Goal: Information Seeking & Learning: Learn about a topic

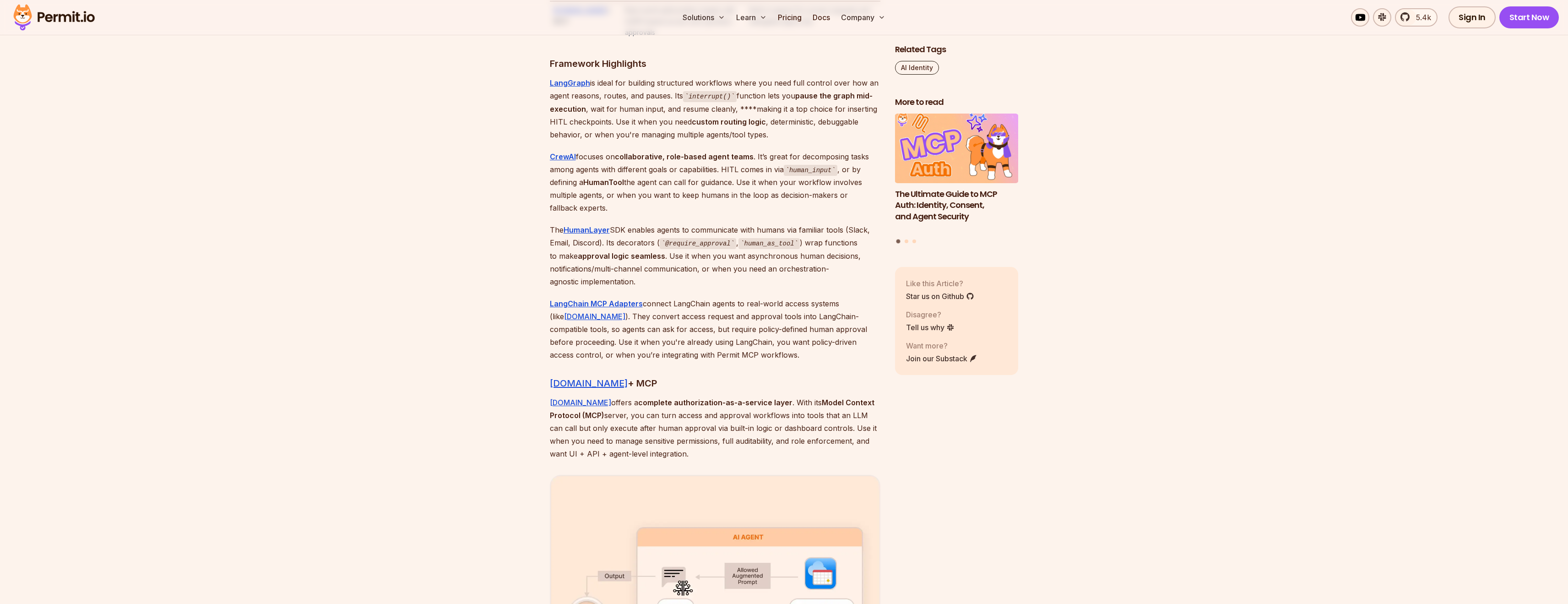
scroll to position [1988, 0]
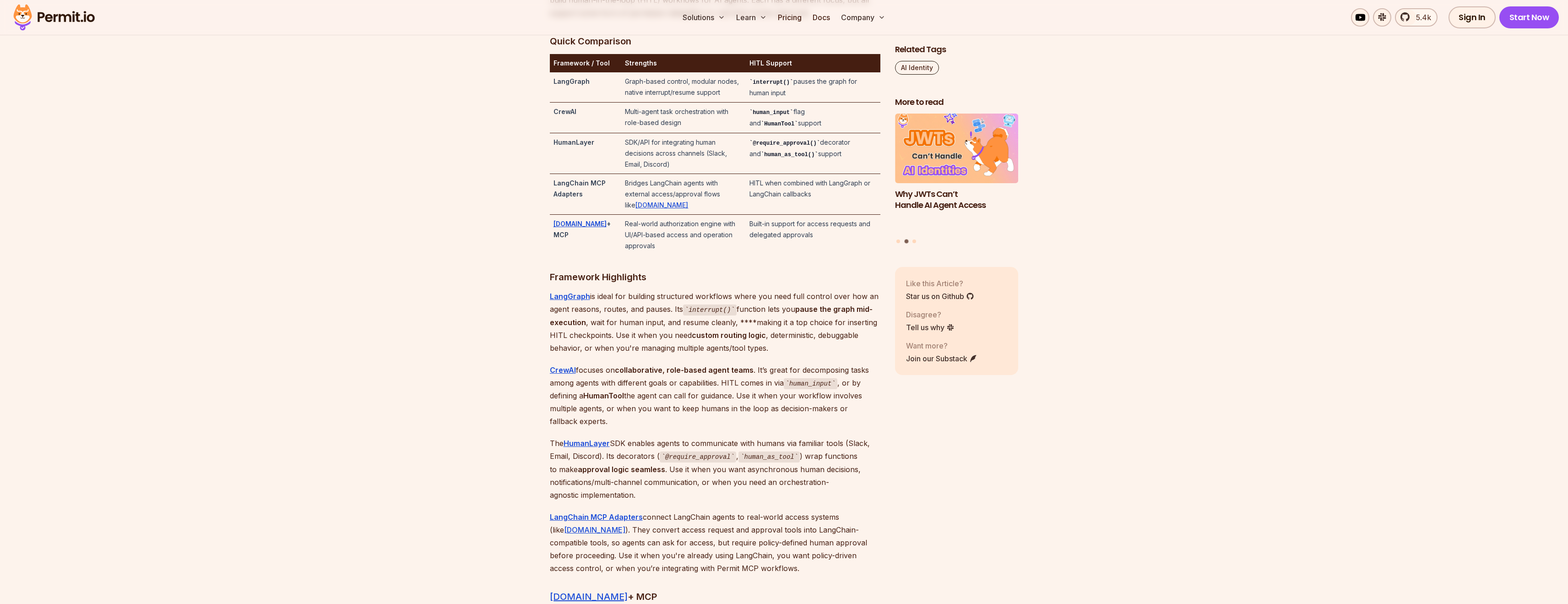
click at [593, 297] on p "LangGraph is ideal for building structured workflows where you need full contro…" at bounding box center [715, 322] width 330 height 65
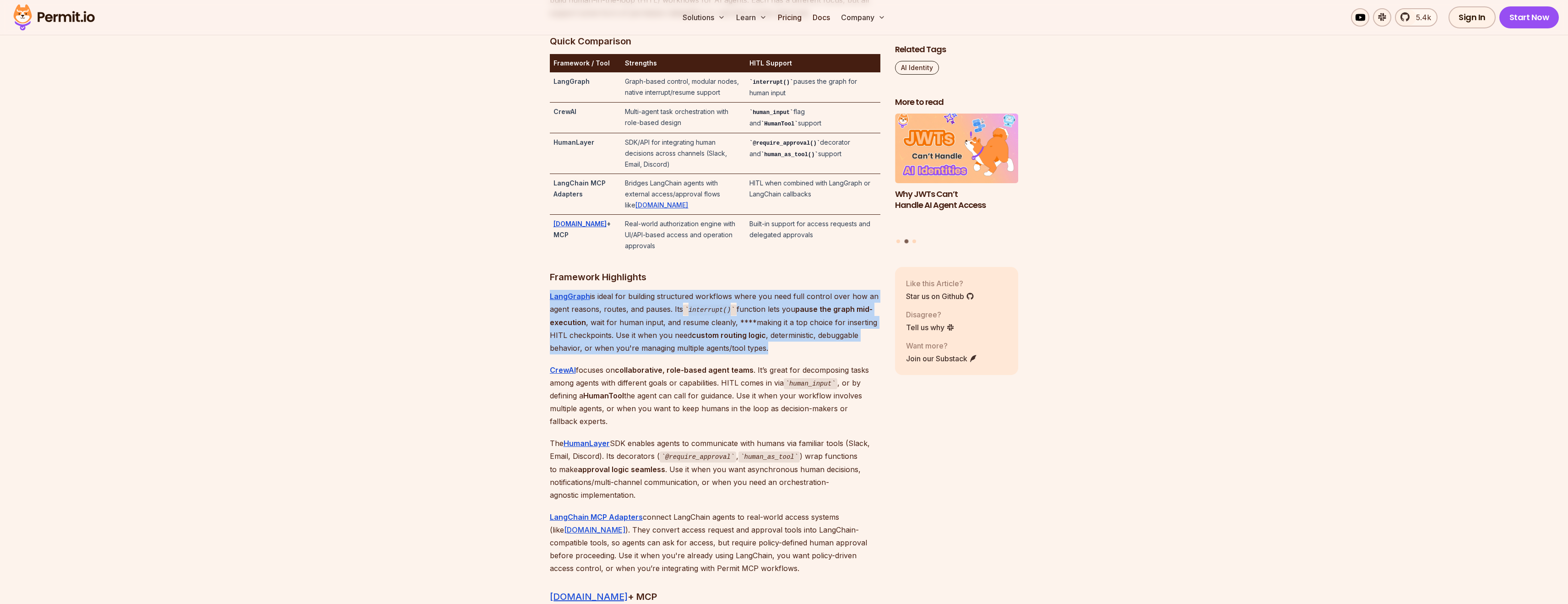
click at [593, 297] on p "LangGraph is ideal for building structured workflows where you need full contro…" at bounding box center [715, 322] width 330 height 65
click at [643, 303] on p "LangGraph is ideal for building structured workflows where you need full contro…" at bounding box center [715, 322] width 330 height 65
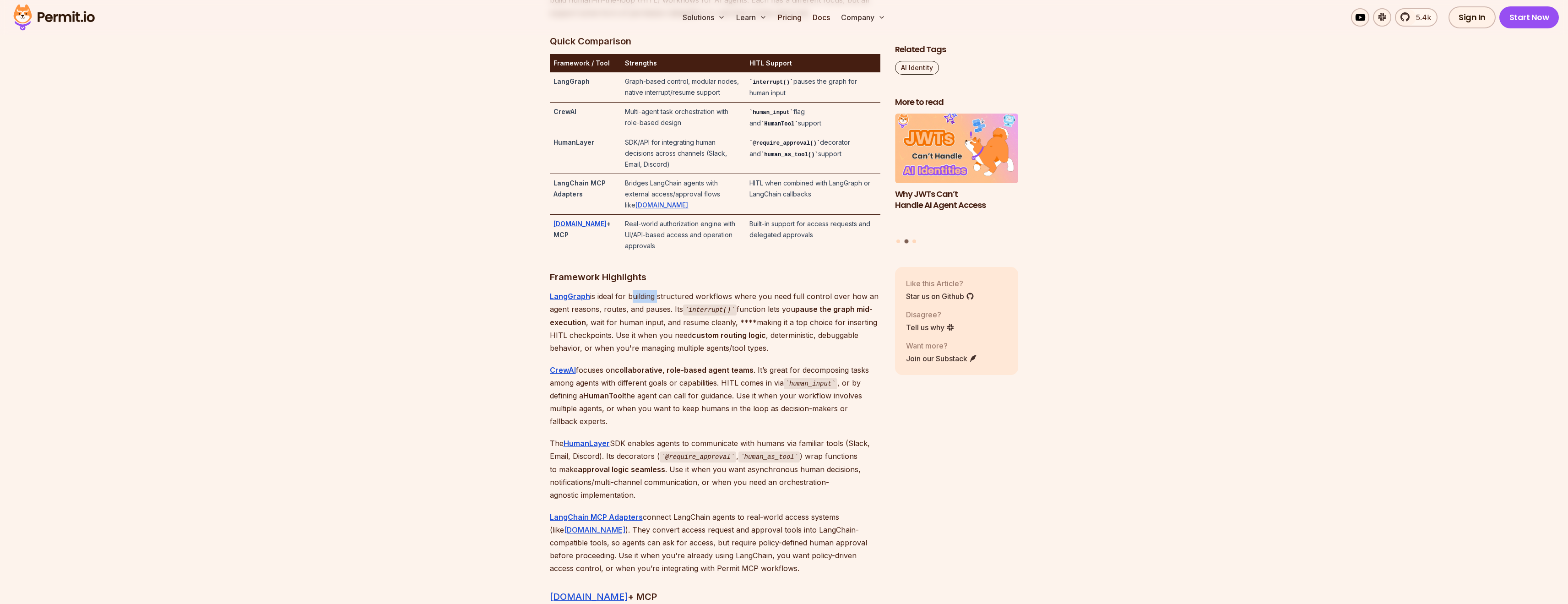
click at [643, 303] on p "LangGraph is ideal for building structured workflows where you need full contro…" at bounding box center [715, 322] width 330 height 65
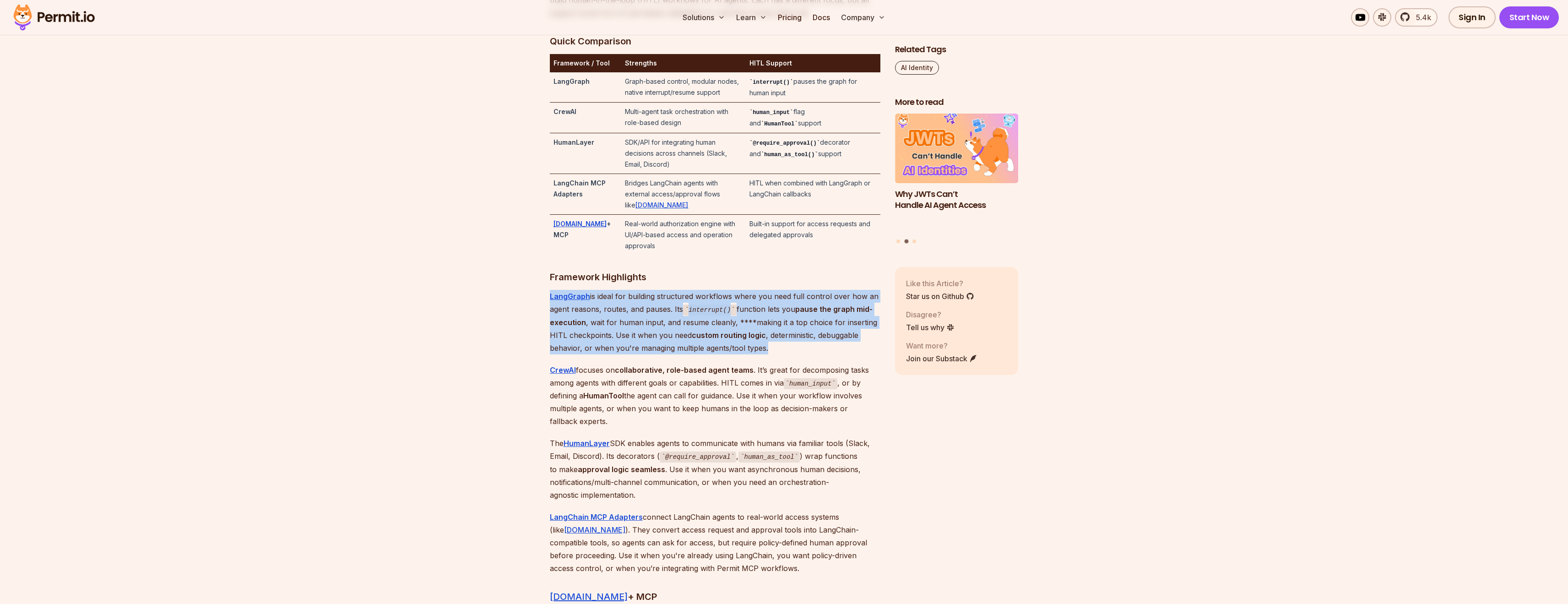
click at [643, 303] on p "LangGraph is ideal for building structured workflows where you need full contro…" at bounding box center [715, 322] width 330 height 65
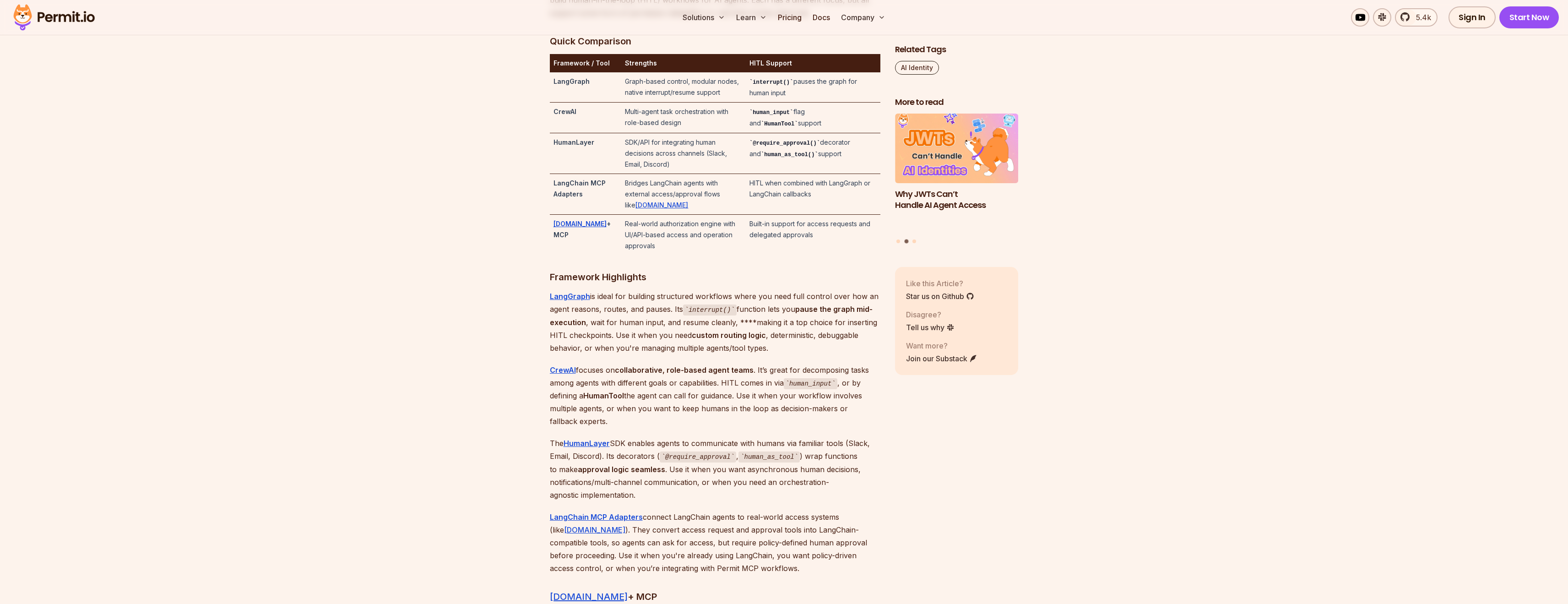
click at [629, 367] on p "CrewAI focuses on collaborative, role-based agent teams . It’s great for decomp…" at bounding box center [715, 396] width 330 height 65
click at [627, 411] on p "CrewAI focuses on collaborative, role-based agent teams . It’s great for decomp…" at bounding box center [715, 396] width 330 height 65
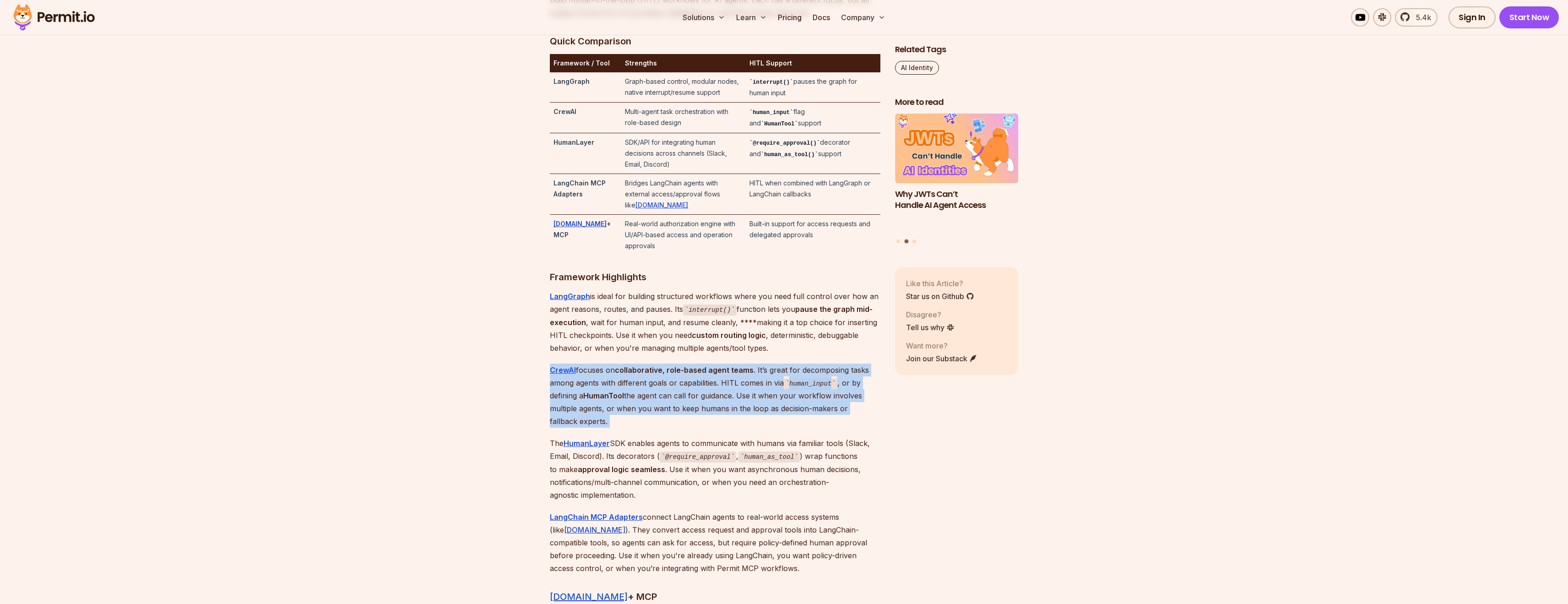
drag, startPoint x: 627, startPoint y: 411, endPoint x: 639, endPoint y: 338, distance: 74.0
click at [627, 410] on p "CrewAI focuses on collaborative, role-based agent teams . It’s great for decomp…" at bounding box center [715, 396] width 330 height 65
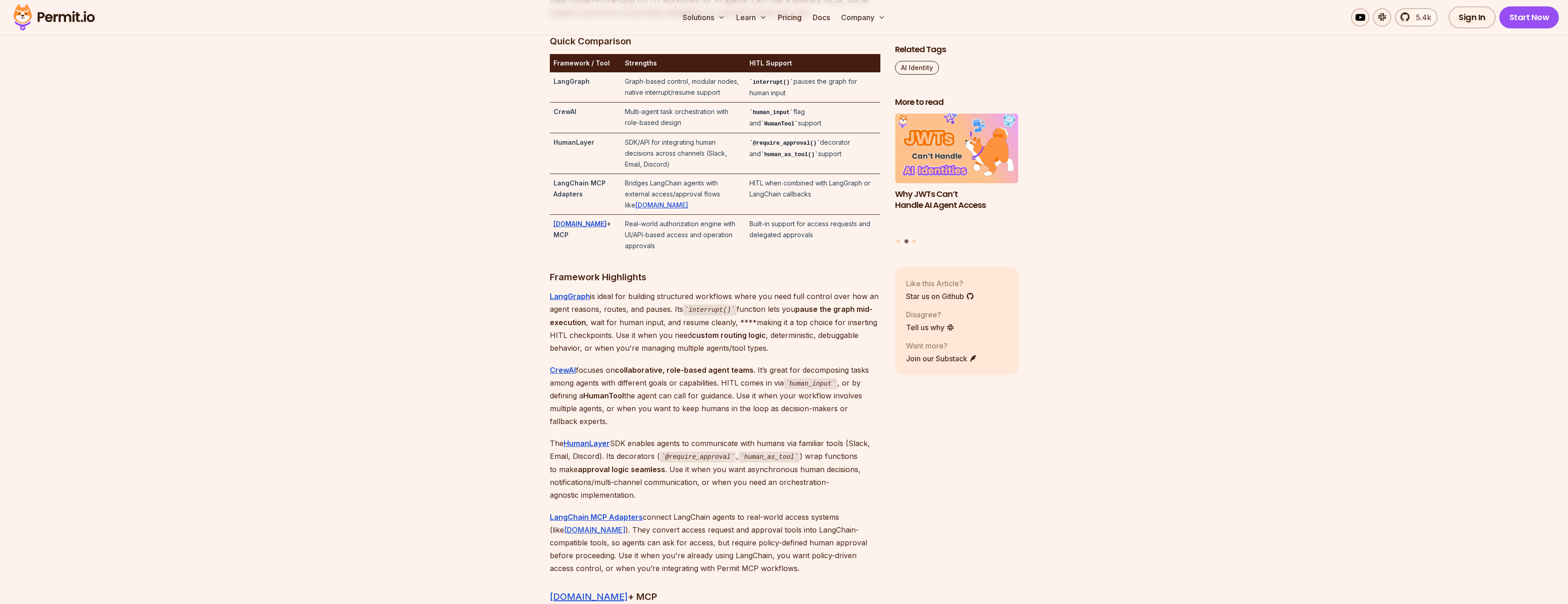
click at [650, 310] on p "LangGraph is ideal for building structured workflows where you need full contro…" at bounding box center [715, 322] width 330 height 65
drag, startPoint x: 650, startPoint y: 310, endPoint x: 639, endPoint y: 419, distance: 109.6
click at [649, 312] on p "LangGraph is ideal for building structured workflows where you need full contro…" at bounding box center [715, 322] width 330 height 65
click at [639, 420] on p "CrewAI focuses on collaborative, role-based agent teams . It’s great for decomp…" at bounding box center [715, 396] width 330 height 65
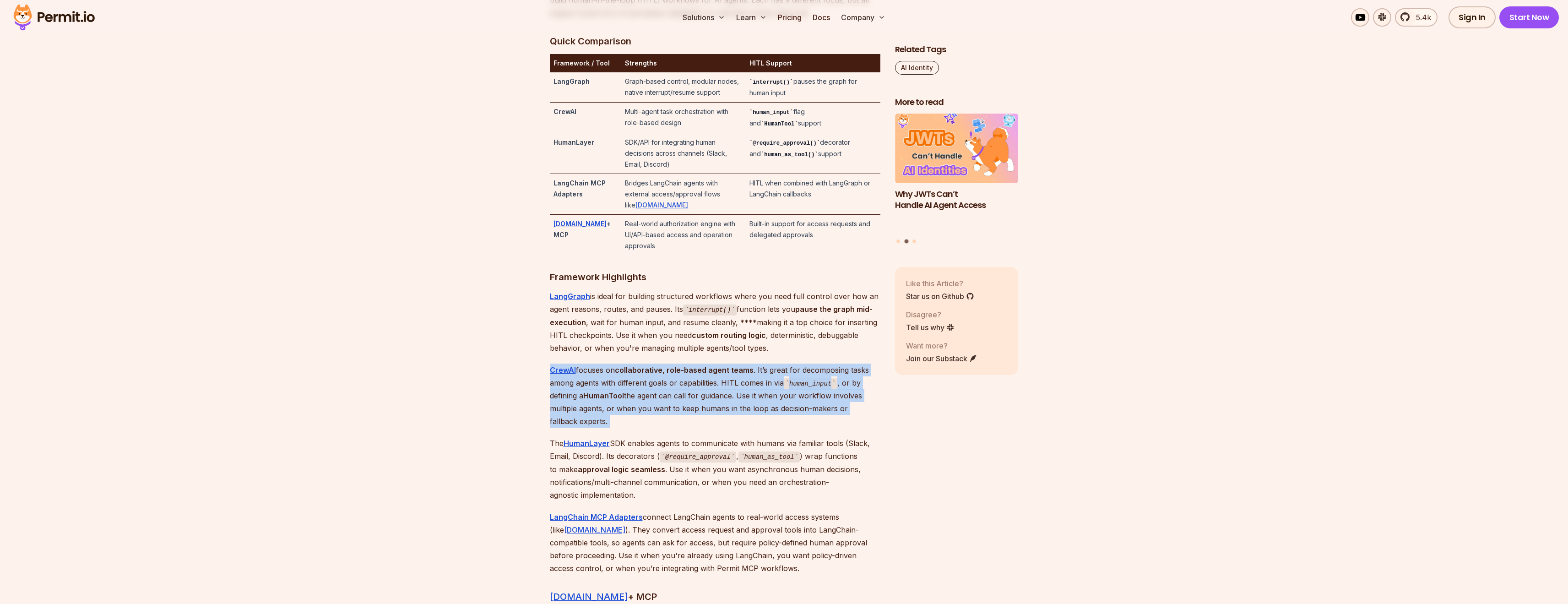
click at [639, 420] on p "CrewAI focuses on collaborative, role-based agent teams . It’s great for decomp…" at bounding box center [715, 396] width 330 height 65
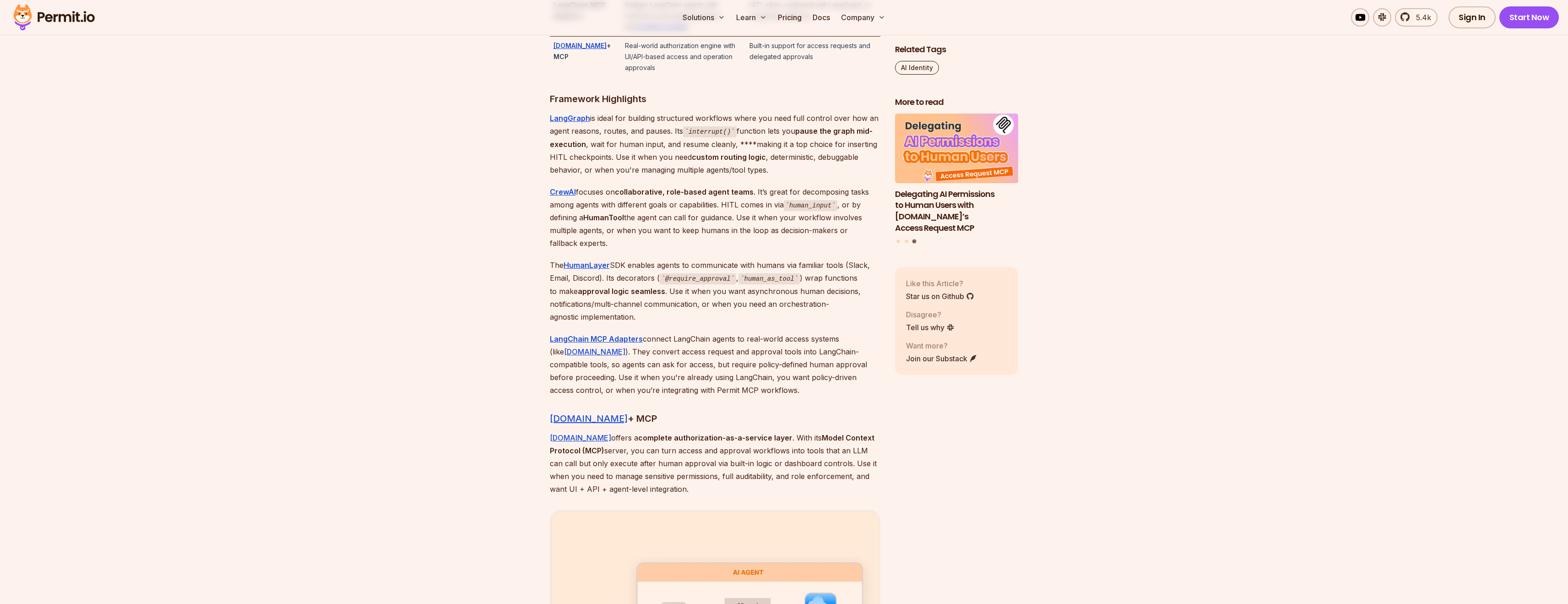
click at [659, 338] on p "LangChain MCP Adapters connect LangChain agents to real-world access systems (l…" at bounding box center [715, 364] width 330 height 64
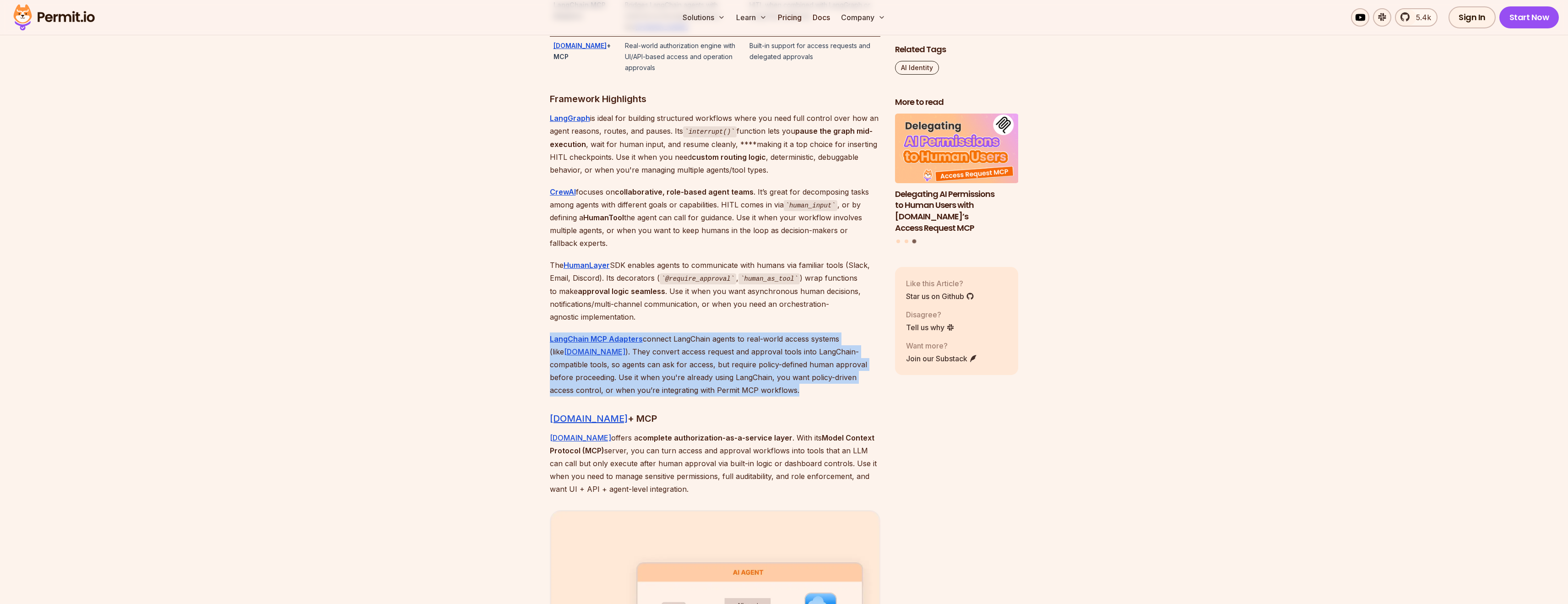
drag, startPoint x: 659, startPoint y: 338, endPoint x: 656, endPoint y: 295, distance: 43.1
click at [659, 337] on p "LangChain MCP Adapters connect LangChain agents to real-world access systems (l…" at bounding box center [715, 364] width 330 height 64
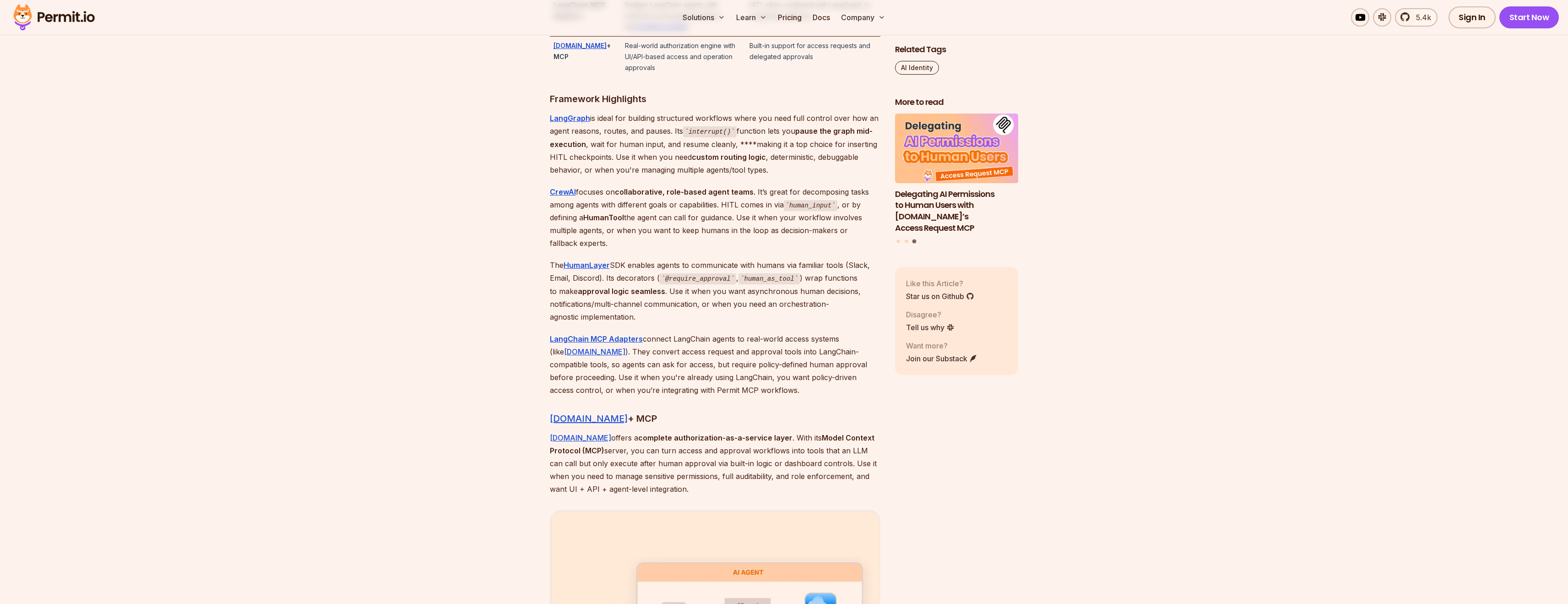
click at [652, 275] on p "The HumanLayer SDK enables agents to communicate with humans via familiar tools…" at bounding box center [715, 291] width 330 height 65
click at [661, 336] on p "LangChain MCP Adapters connect LangChain agents to real-world access systems (l…" at bounding box center [715, 364] width 330 height 64
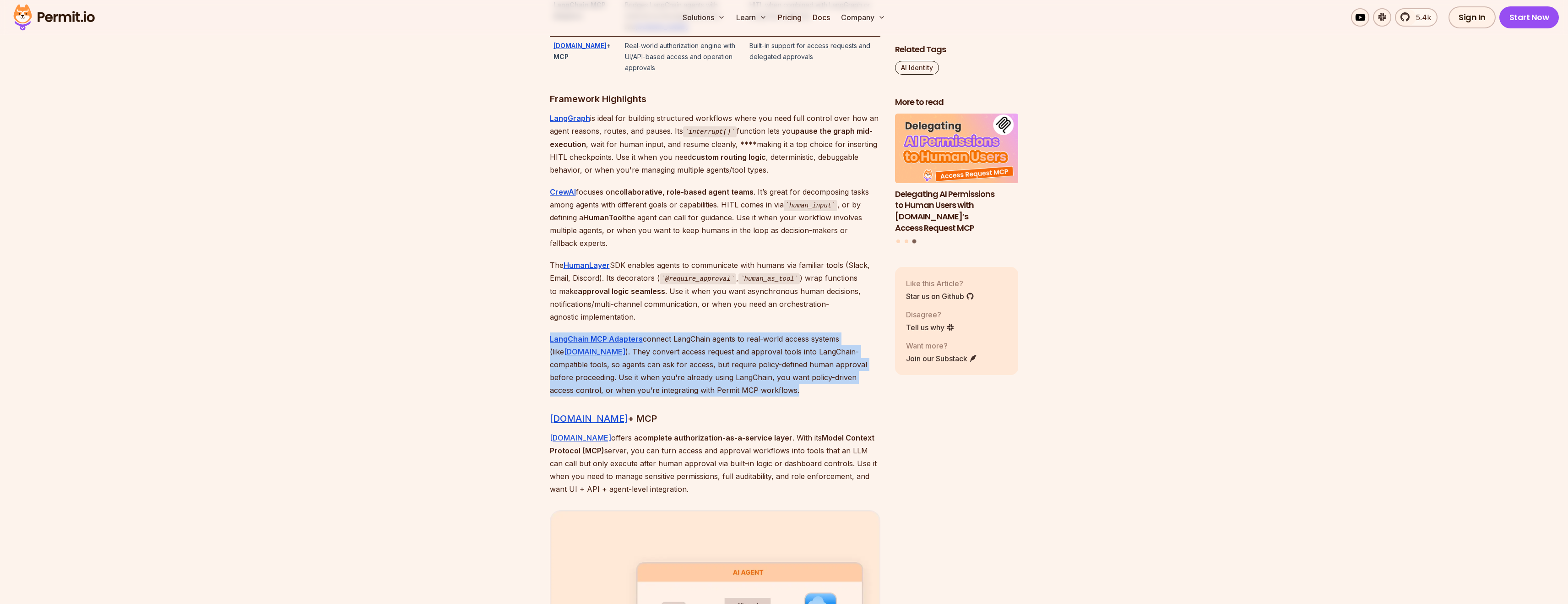
click at [661, 336] on p "LangChain MCP Adapters connect LangChain agents to real-world access systems (l…" at bounding box center [715, 364] width 330 height 64
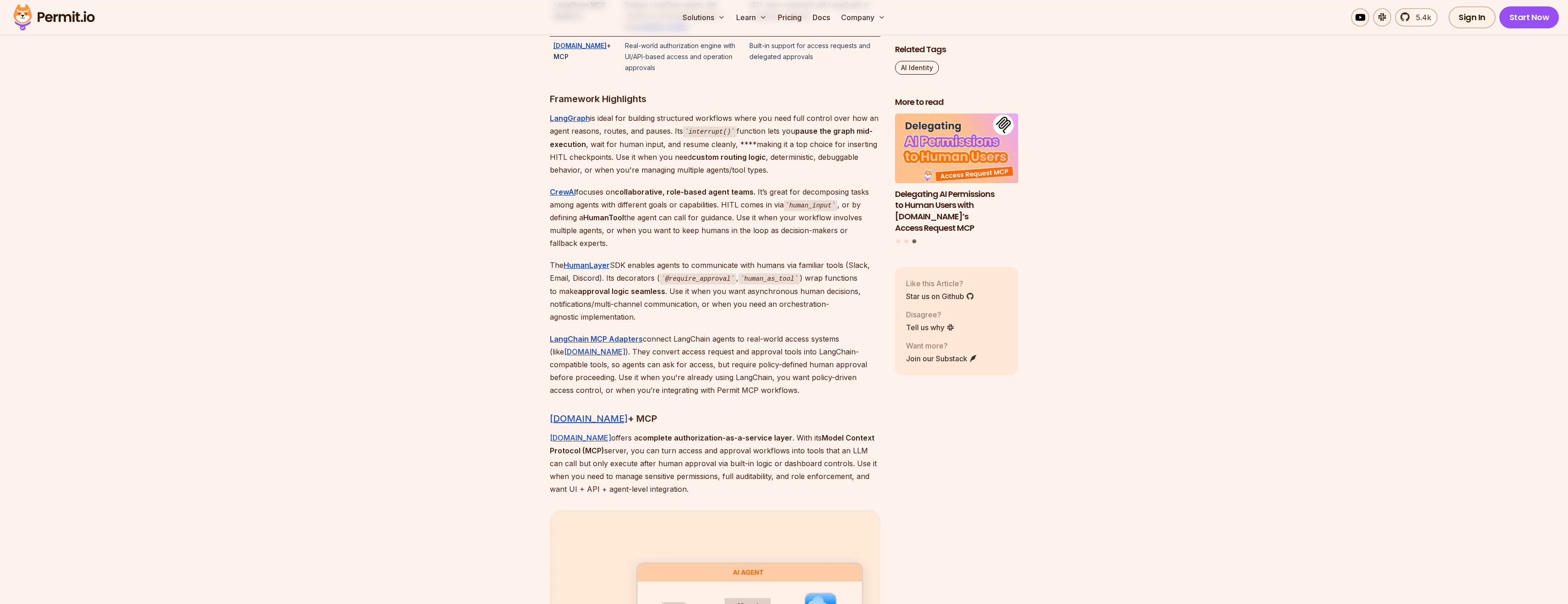
click at [661, 205] on p "CrewAI focuses on collaborative, role-based agent teams . It’s great for decomp…" at bounding box center [715, 218] width 330 height 65
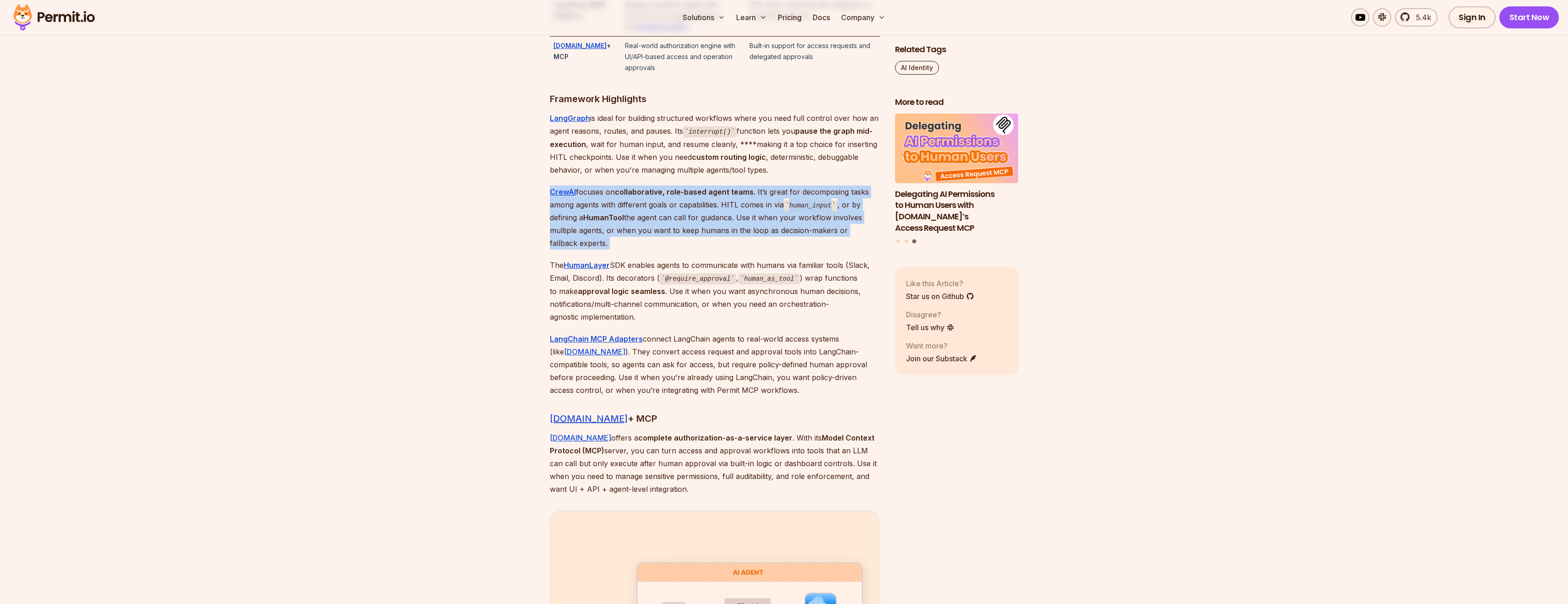
click at [661, 205] on p "CrewAI focuses on collaborative, role-based agent teams . It’s great for decomp…" at bounding box center [715, 218] width 330 height 65
click at [590, 198] on p "CrewAI focuses on collaborative, role-based agent teams . It’s great for decomp…" at bounding box center [715, 218] width 330 height 65
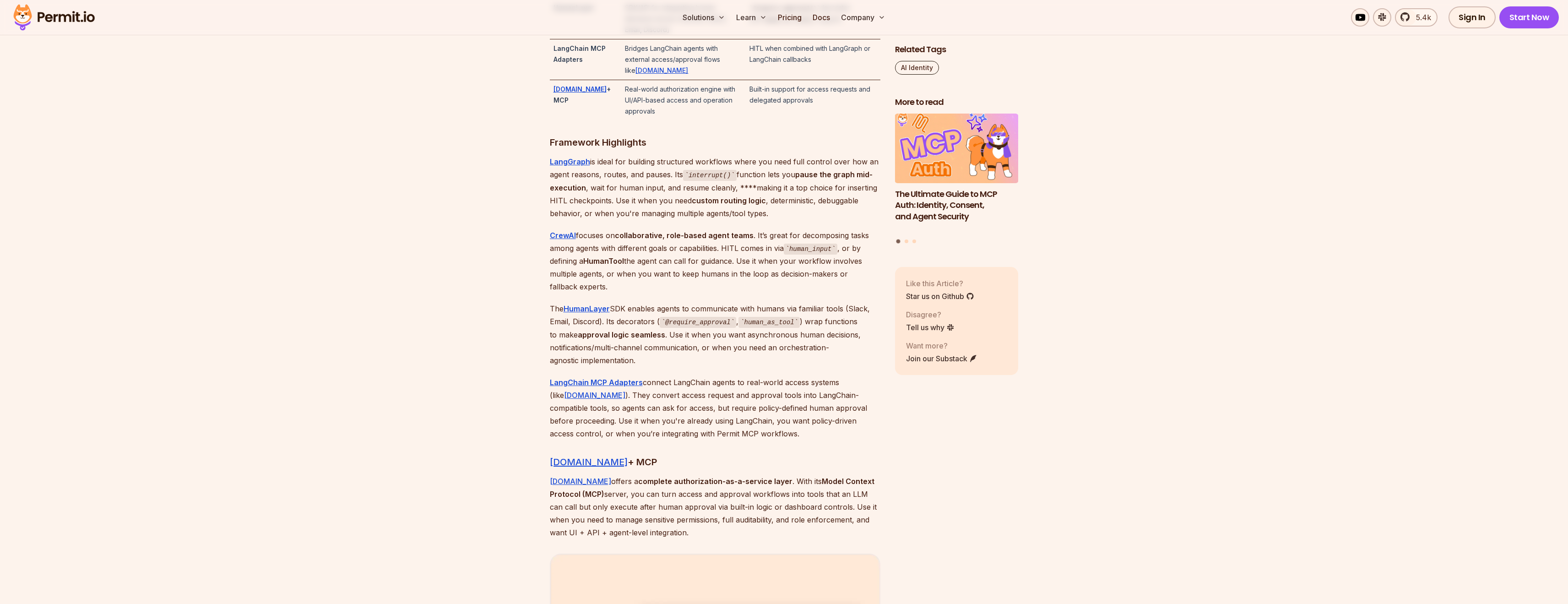
scroll to position [2117, 0]
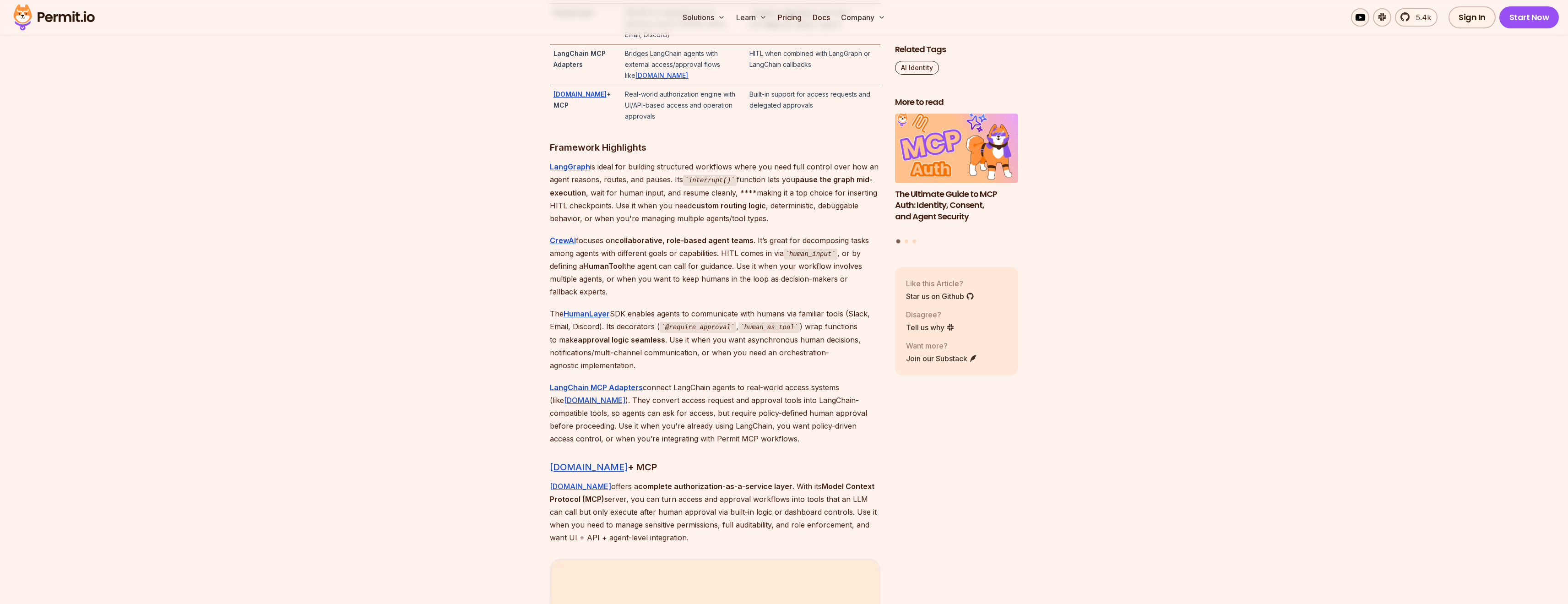
click at [657, 313] on p "The HumanLayer SDK enables agents to communicate with humans via familiar tools…" at bounding box center [715, 340] width 330 height 65
click at [688, 224] on p "LangGraph is ideal for building structured workflows where you need full contro…" at bounding box center [715, 192] width 330 height 65
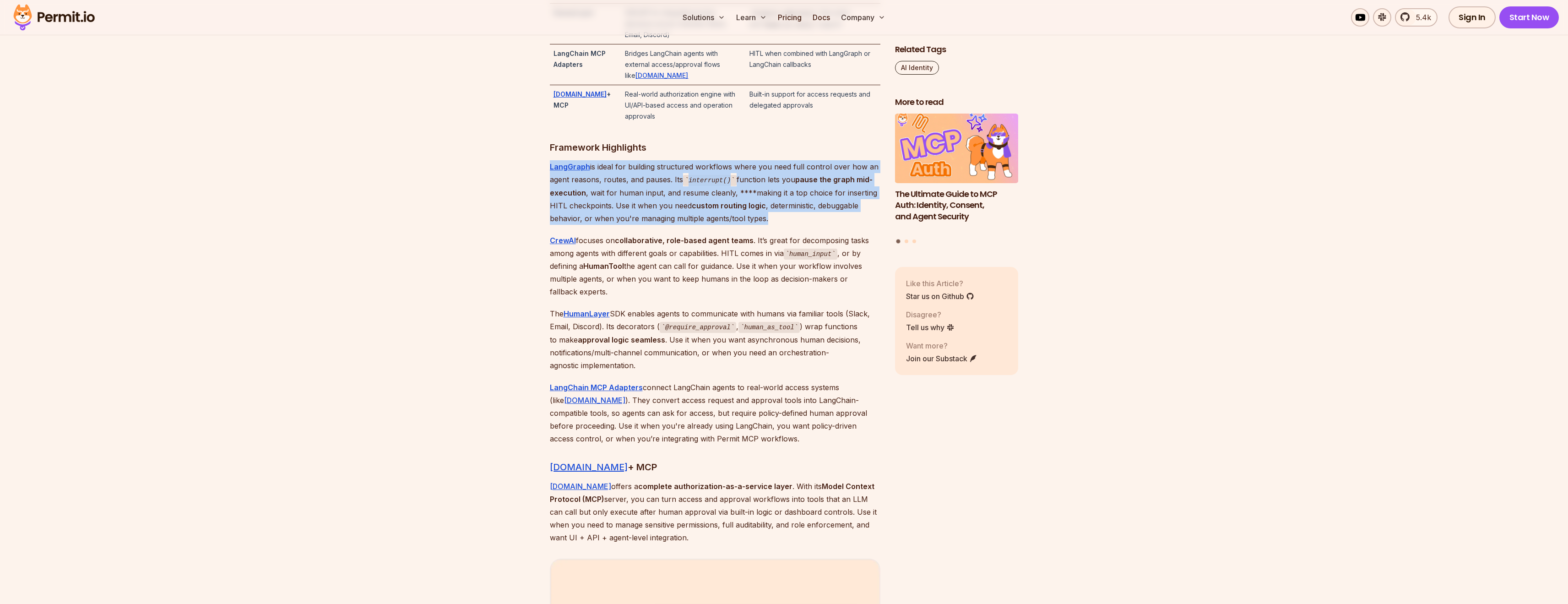
click at [688, 224] on p "LangGraph is ideal for building structured workflows where you need full contro…" at bounding box center [715, 192] width 330 height 65
click at [694, 181] on code "interrupt()" at bounding box center [710, 180] width 54 height 11
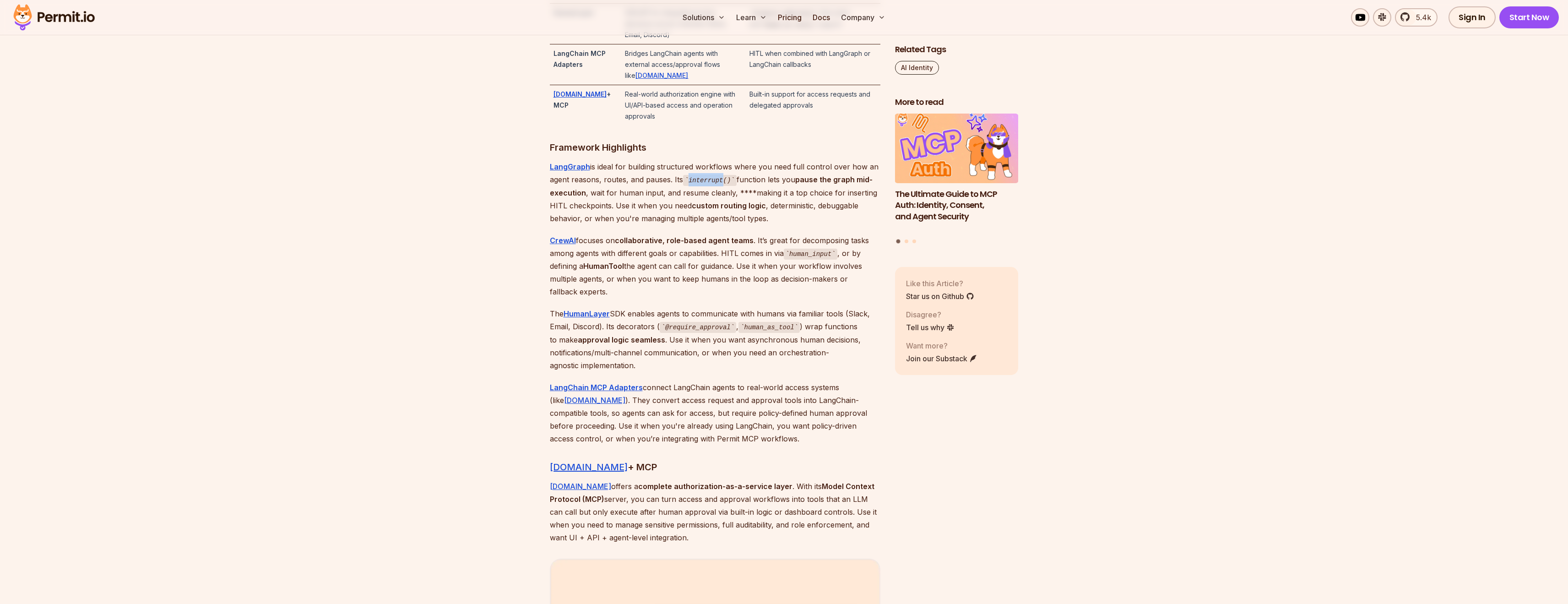
click at [694, 181] on code "interrupt()" at bounding box center [710, 180] width 54 height 11
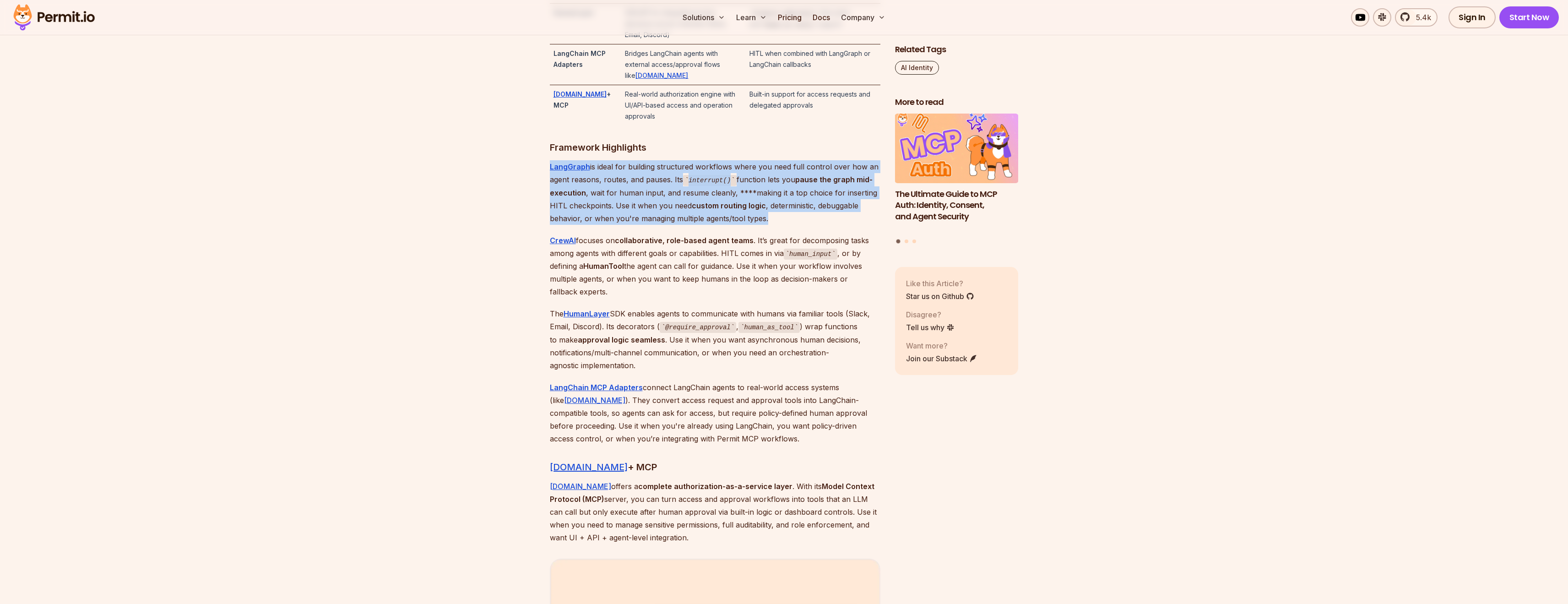
click at [694, 181] on code "interrupt()" at bounding box center [710, 180] width 54 height 11
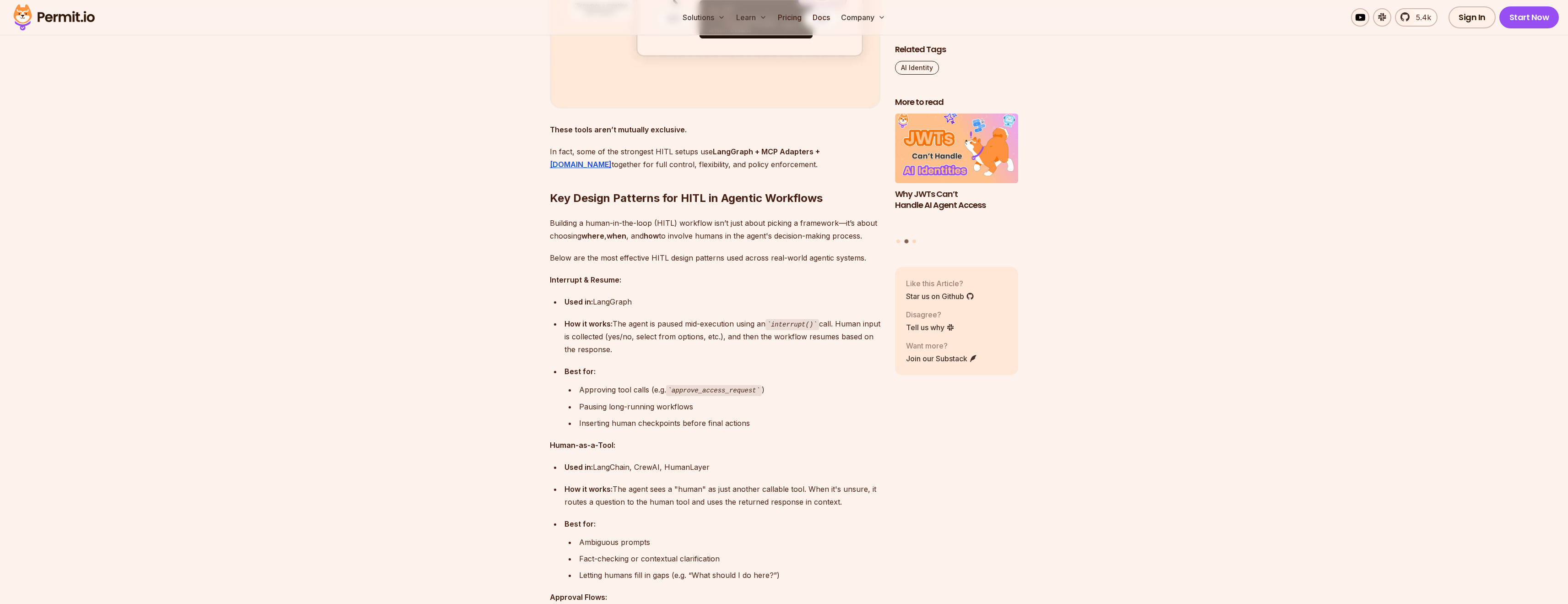
scroll to position [3068, 0]
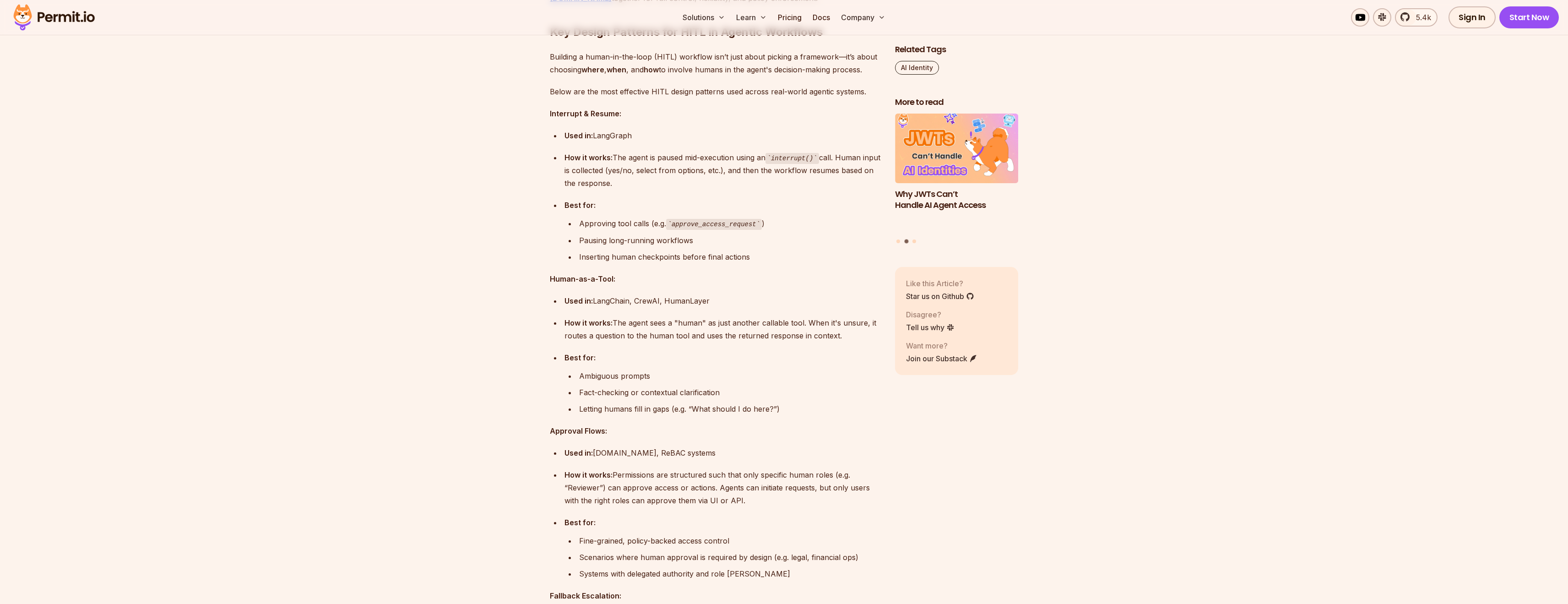
click at [609, 302] on div "Used in: LangChain, [GEOGRAPHIC_DATA], HumanLayer" at bounding box center [721, 300] width 316 height 12
drag, startPoint x: 609, startPoint y: 302, endPoint x: 658, endPoint y: 302, distance: 49.0
click at [610, 302] on div "Used in: LangChain, [GEOGRAPHIC_DATA], HumanLayer" at bounding box center [721, 300] width 316 height 12
click at [683, 301] on div "Used in: LangChain, [GEOGRAPHIC_DATA], HumanLayer" at bounding box center [721, 300] width 316 height 12
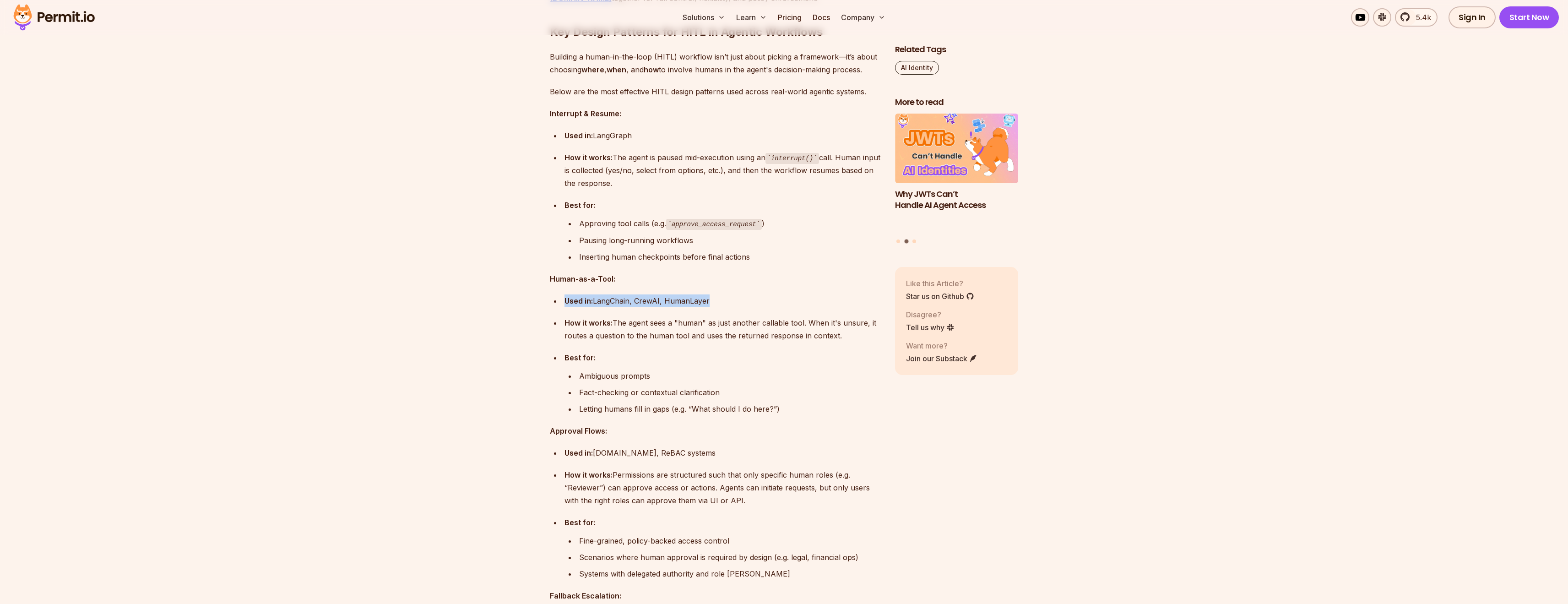
click at [683, 301] on div "Used in: LangChain, [GEOGRAPHIC_DATA], HumanLayer" at bounding box center [721, 300] width 316 height 12
click at [695, 303] on div "Used in: LangChain, [GEOGRAPHIC_DATA], HumanLayer" at bounding box center [721, 300] width 316 height 12
click at [694, 336] on div "How it works: The agent sees a "human" as just another callable tool. When it's…" at bounding box center [721, 329] width 316 height 26
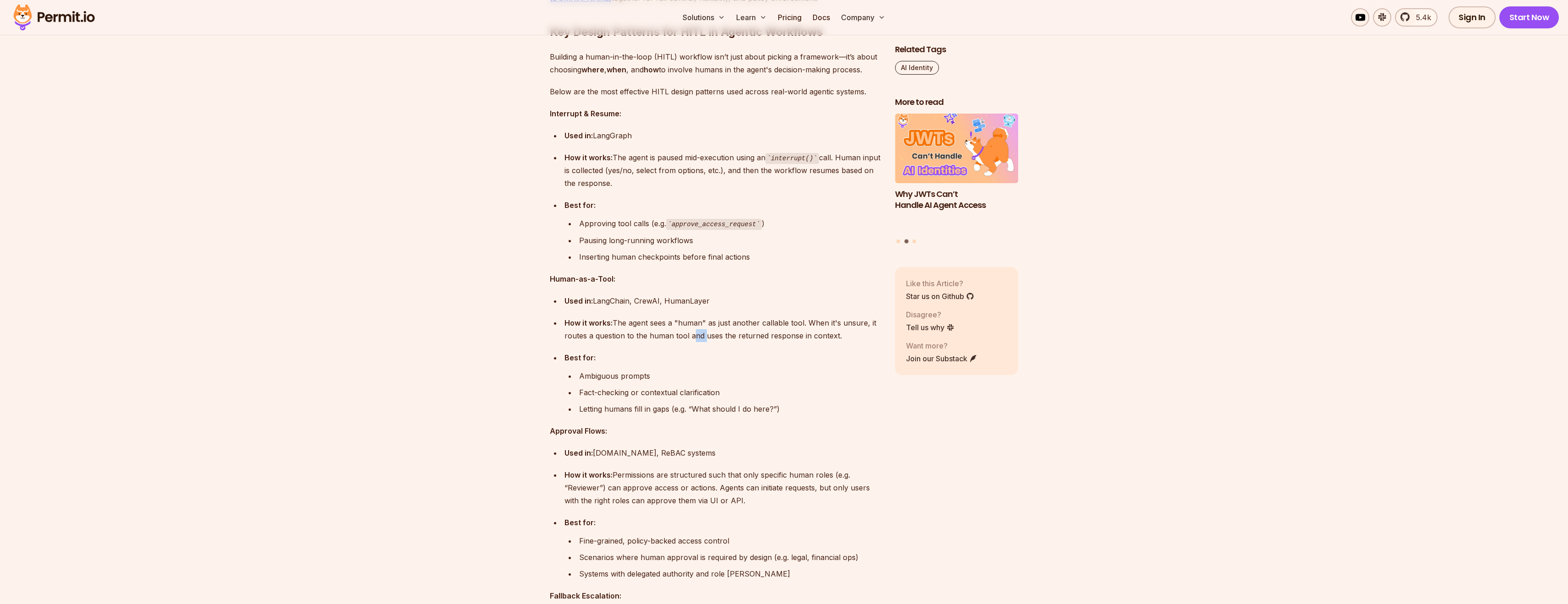
click at [694, 336] on div "How it works: The agent sees a "human" as just another callable tool. When it's…" at bounding box center [721, 329] width 316 height 26
click at [693, 336] on div "How it works: The agent sees a "human" as just another callable tool. When it's…" at bounding box center [721, 329] width 316 height 26
click at [702, 307] on div "Used in: LangChain, [GEOGRAPHIC_DATA], HumanLayer" at bounding box center [721, 300] width 316 height 12
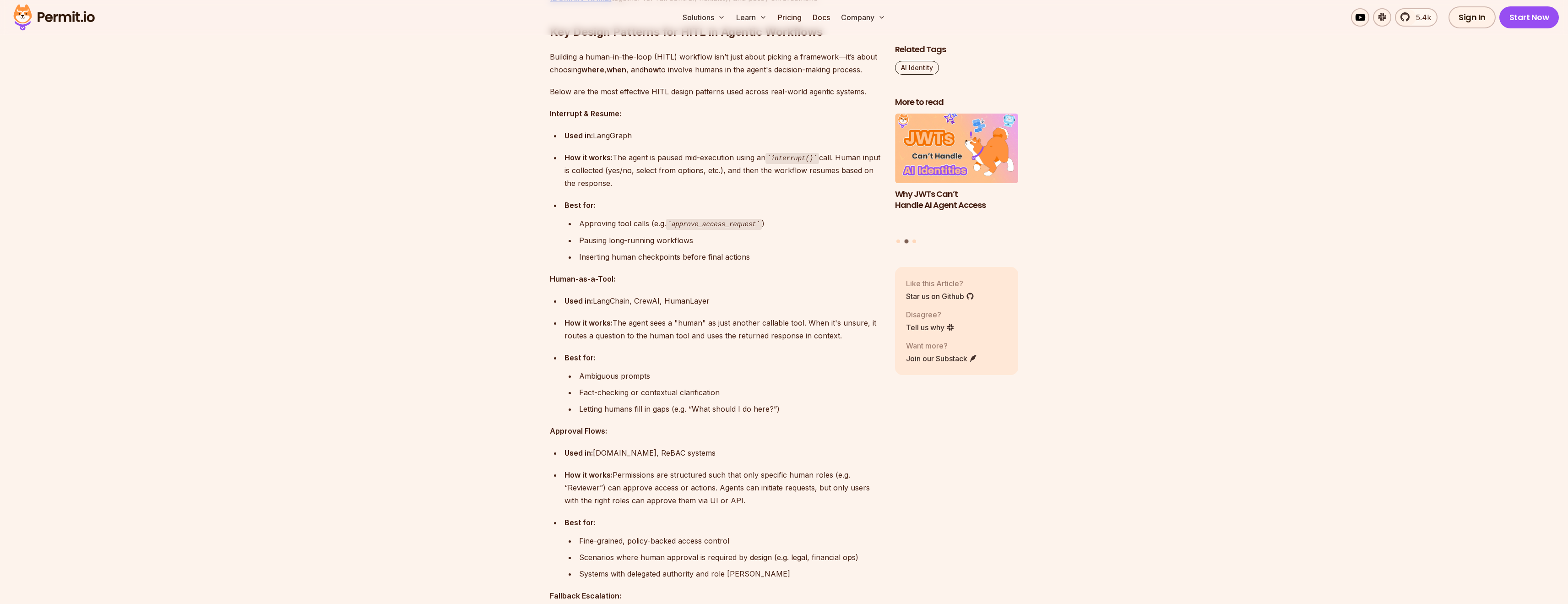
drag, startPoint x: 699, startPoint y: 364, endPoint x: 702, endPoint y: 420, distance: 56.1
click at [699, 364] on div "Best for:" at bounding box center [721, 357] width 316 height 12
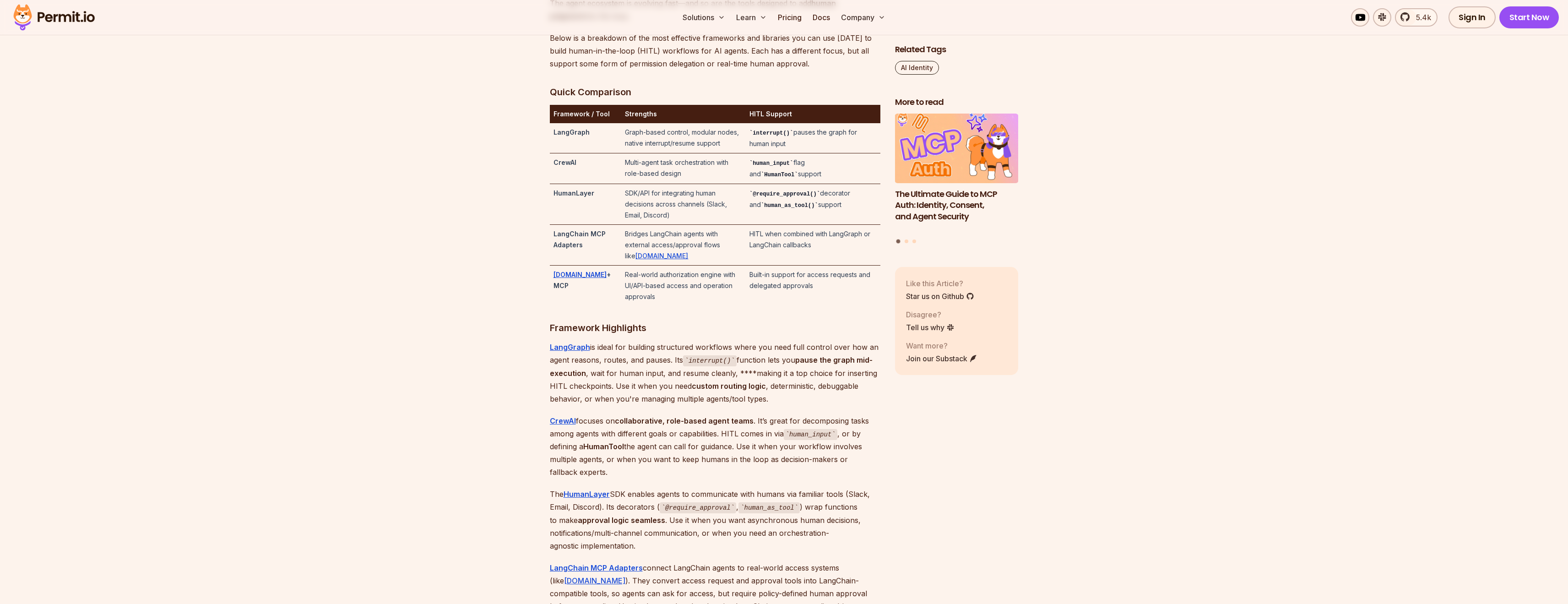
scroll to position [2103, 0]
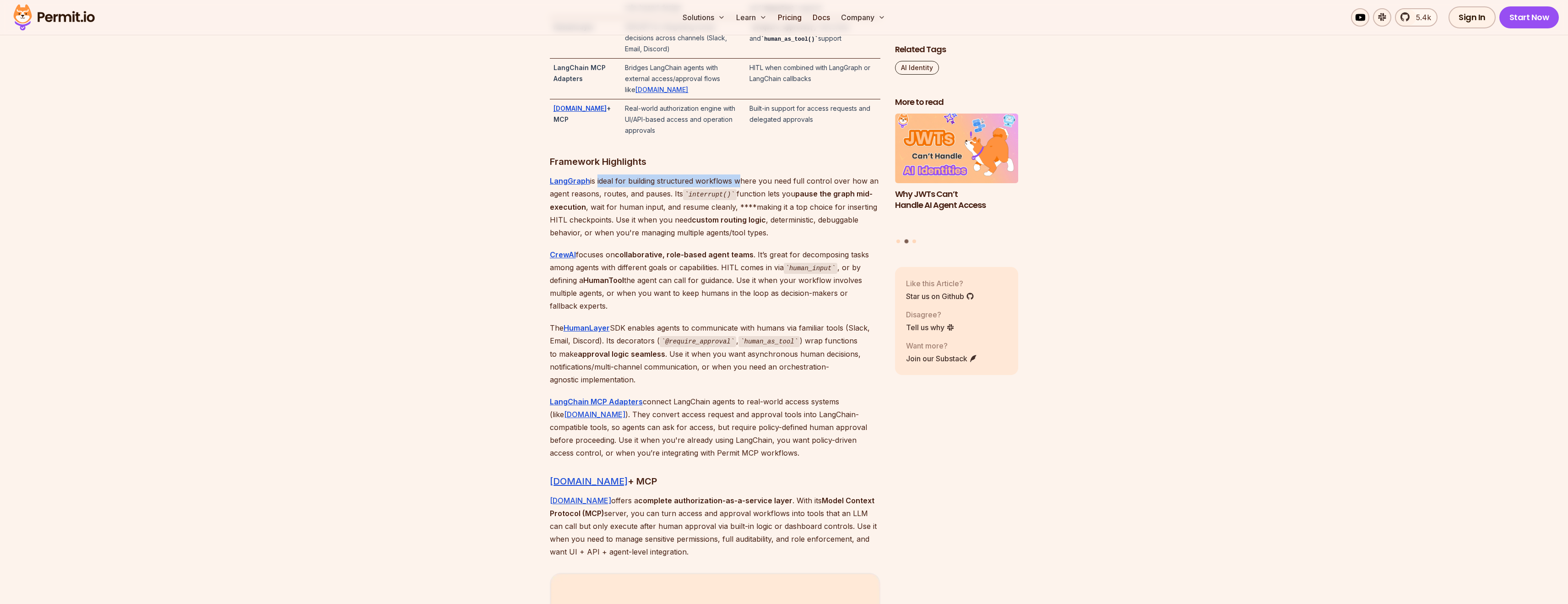
drag, startPoint x: 596, startPoint y: 183, endPoint x: 734, endPoint y: 183, distance: 138.0
click at [734, 183] on p "LangGraph is ideal for building structured workflows where you need full contro…" at bounding box center [715, 207] width 330 height 65
click at [819, 183] on p "LangGraph is ideal for building structured workflows where you need full contro…" at bounding box center [715, 207] width 330 height 65
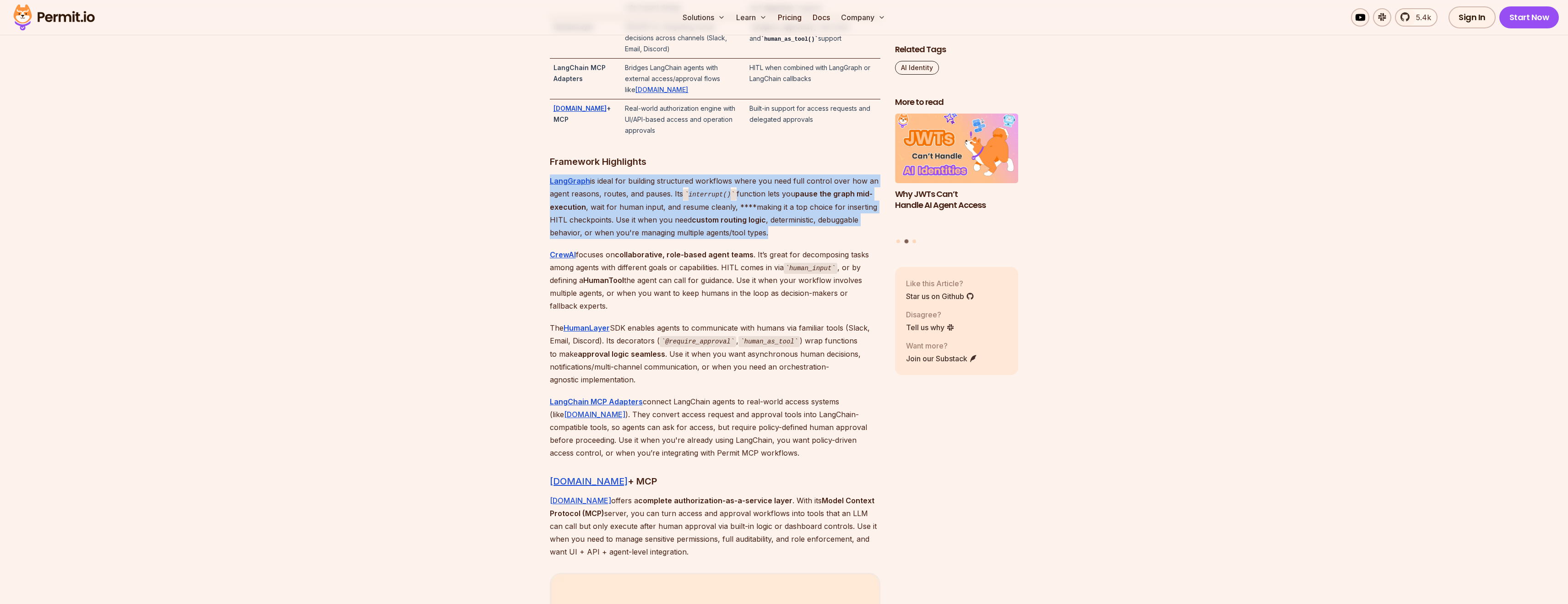
click at [819, 183] on p "LangGraph is ideal for building structured workflows where you need full contro…" at bounding box center [715, 207] width 330 height 65
click at [751, 212] on p "LangGraph is ideal for building structured workflows where you need full contro…" at bounding box center [715, 207] width 330 height 65
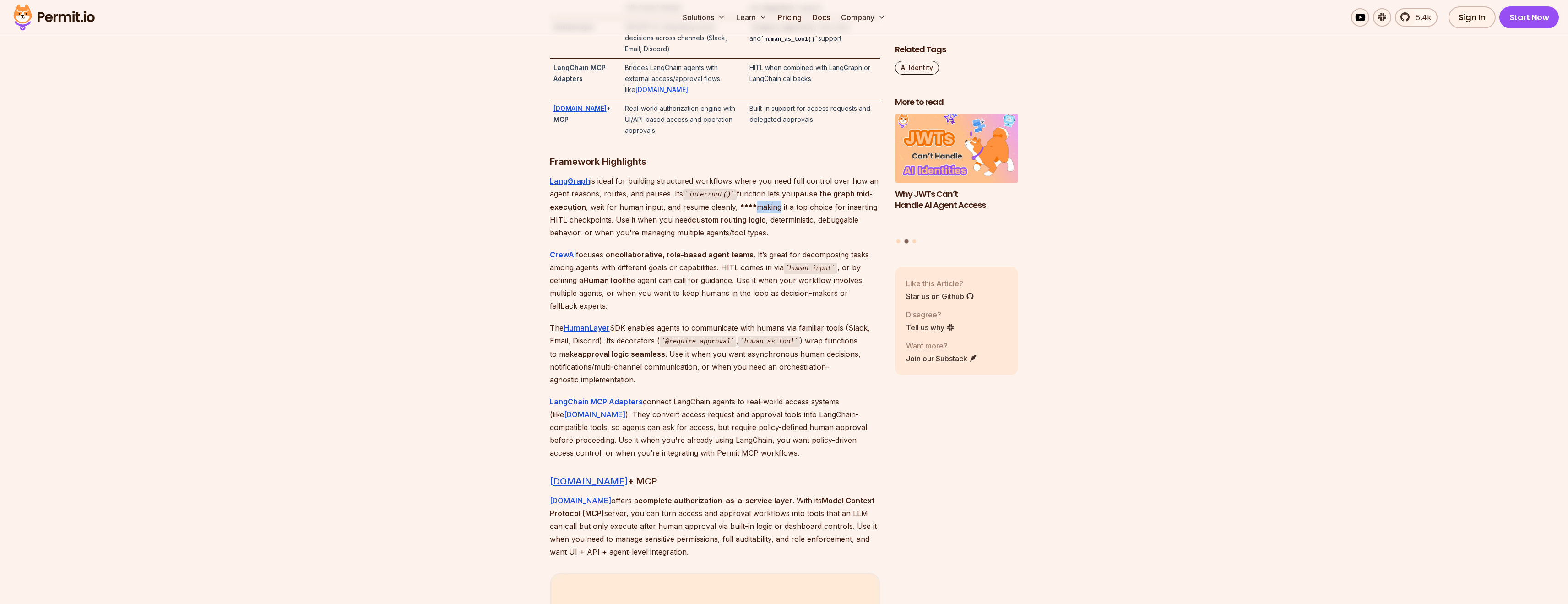
click at [751, 212] on p "LangGraph is ideal for building structured workflows where you need full contro…" at bounding box center [715, 207] width 330 height 65
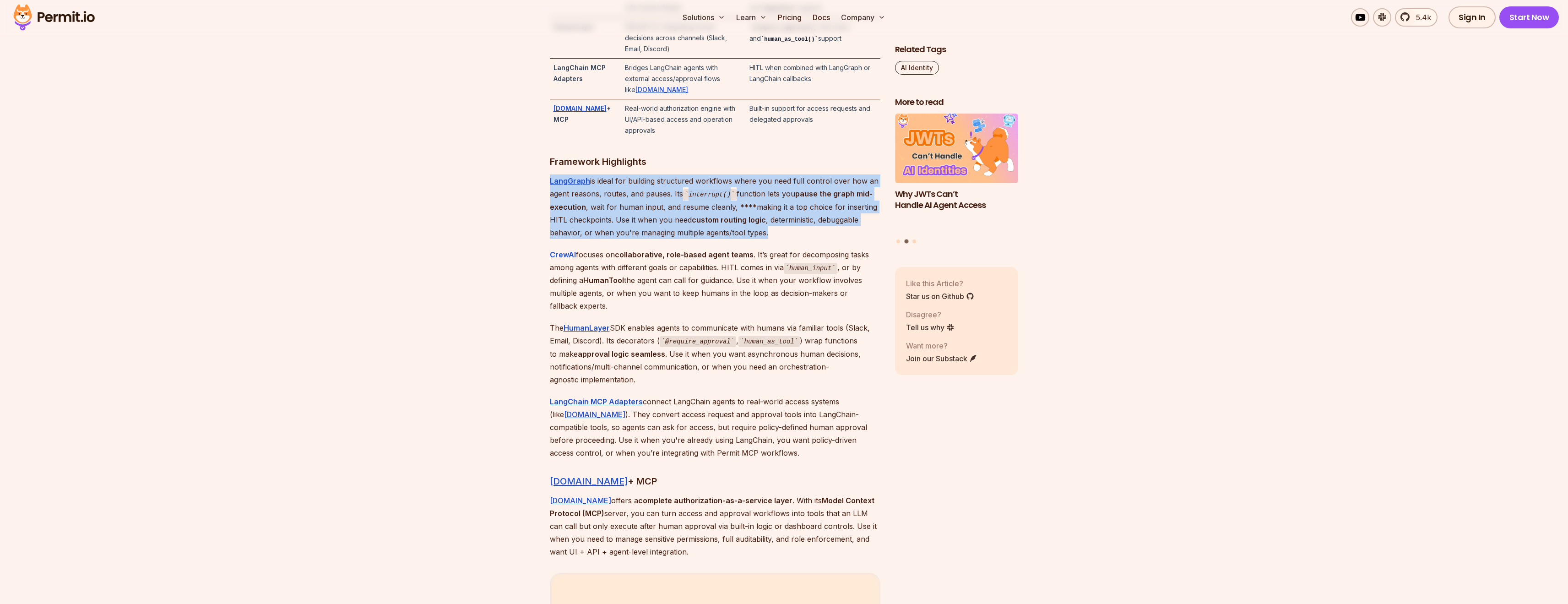
click at [751, 212] on p "LangGraph is ideal for building structured workflows where you need full contro…" at bounding box center [715, 207] width 330 height 65
click at [792, 197] on p "LangGraph is ideal for building structured workflows where you need full contro…" at bounding box center [715, 207] width 330 height 65
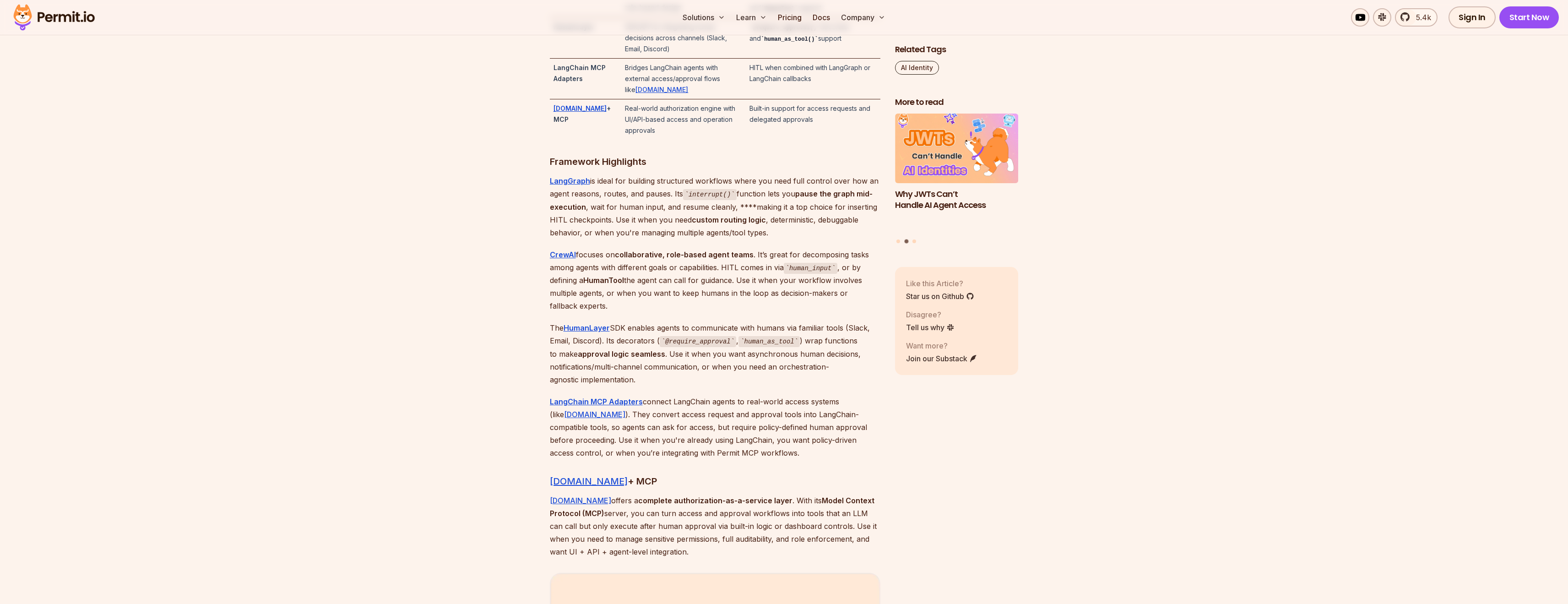
click at [724, 306] on p "CrewAI focuses on collaborative, role-based agent teams . It’s great for decomp…" at bounding box center [715, 281] width 330 height 65
drag, startPoint x: 724, startPoint y: 306, endPoint x: 764, endPoint y: 212, distance: 102.2
click at [724, 302] on p "CrewAI focuses on collaborative, role-based agent teams . It’s great for decomp…" at bounding box center [715, 281] width 330 height 65
click at [764, 212] on p "LangGraph is ideal for building structured workflows where you need full contro…" at bounding box center [715, 207] width 330 height 65
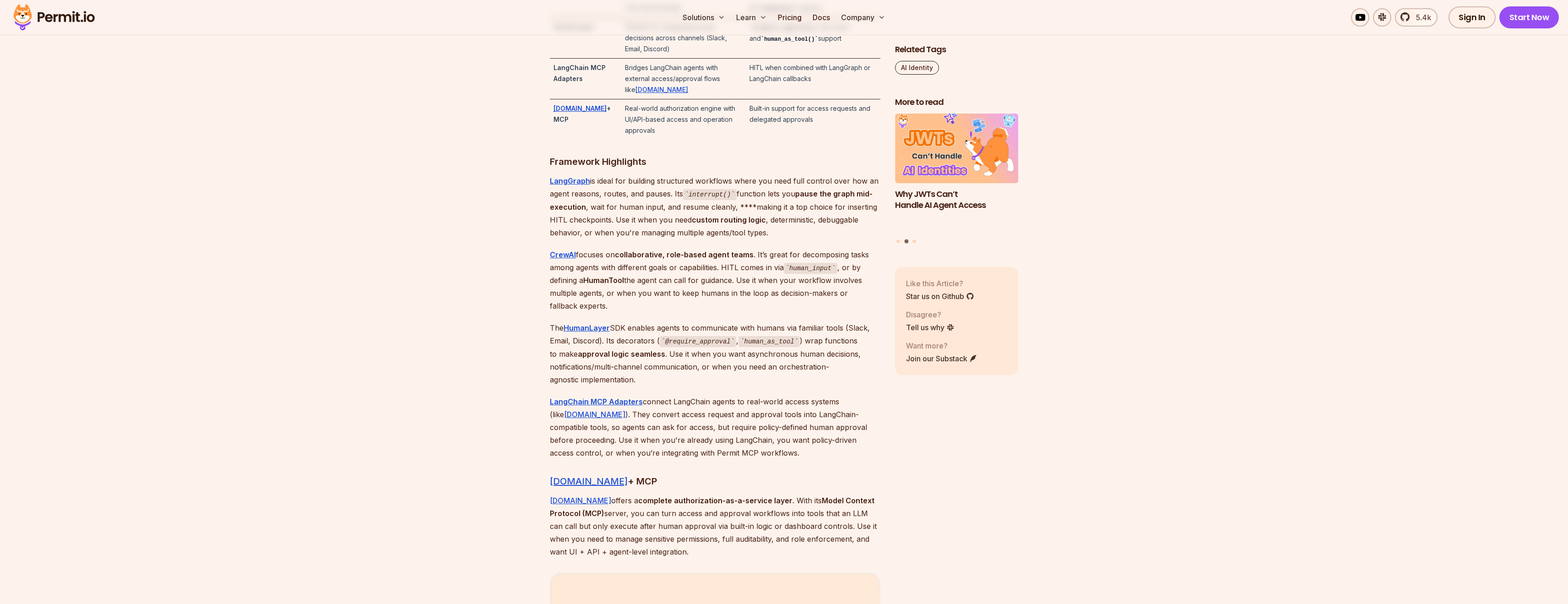
click at [726, 283] on p "CrewAI focuses on collaborative, role-based agent teams . It’s great for decomp…" at bounding box center [715, 281] width 330 height 65
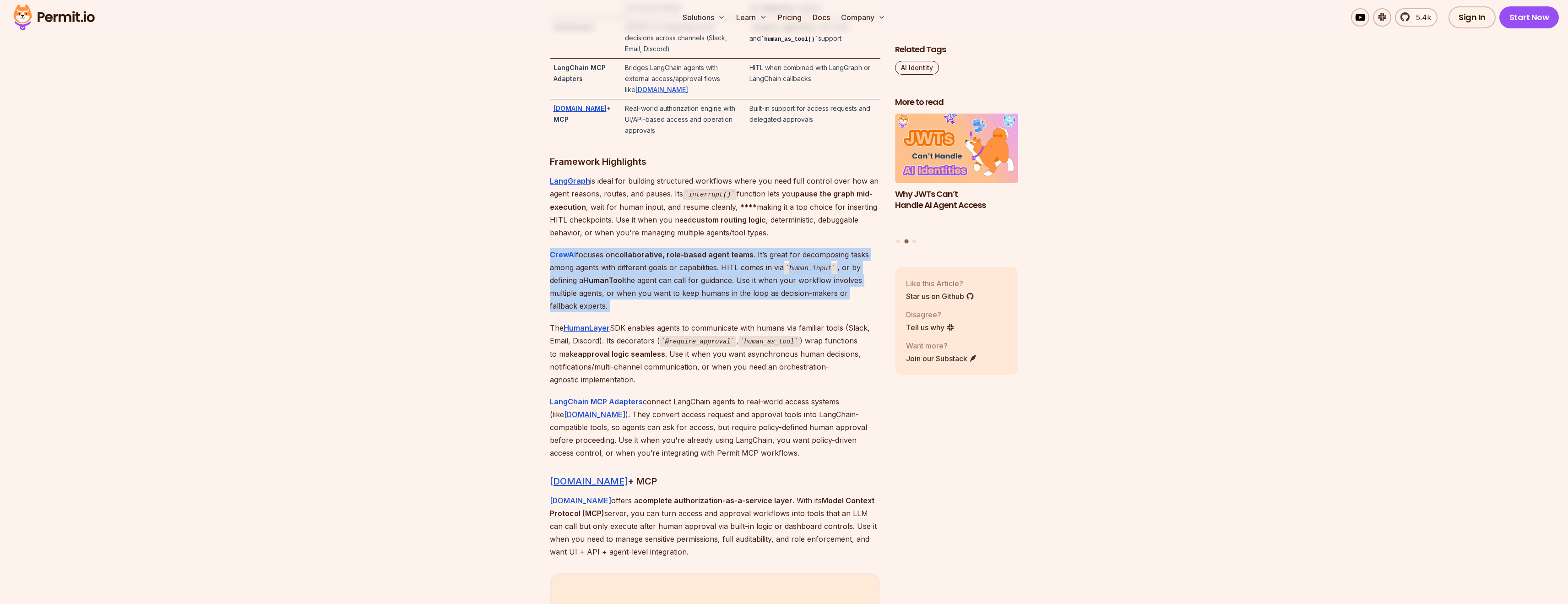
click at [726, 283] on p "CrewAI focuses on collaborative, role-based agent teams . It’s great for decomp…" at bounding box center [715, 281] width 330 height 65
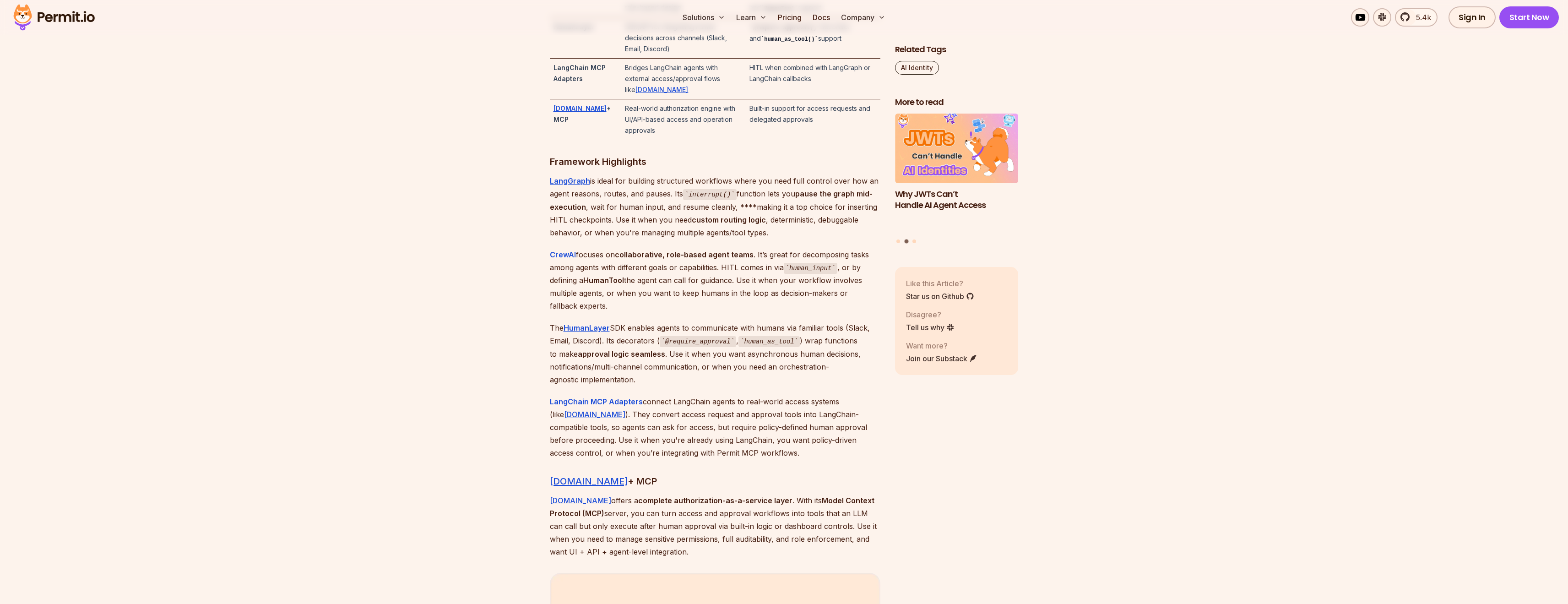
click at [723, 342] on code "@require_approval" at bounding box center [697, 341] width 77 height 11
click at [724, 342] on code "@require_approval" at bounding box center [697, 341] width 77 height 11
click at [755, 251] on p "CrewAI focuses on collaborative, role-based agent teams . It’s great for decomp…" at bounding box center [715, 281] width 330 height 65
click at [755, 250] on p "CrewAI focuses on collaborative, role-based agent teams . It’s great for decomp…" at bounding box center [715, 281] width 330 height 65
click at [747, 326] on p "The HumanLayer SDK enables agents to communicate with humans via familiar tools…" at bounding box center [715, 354] width 330 height 65
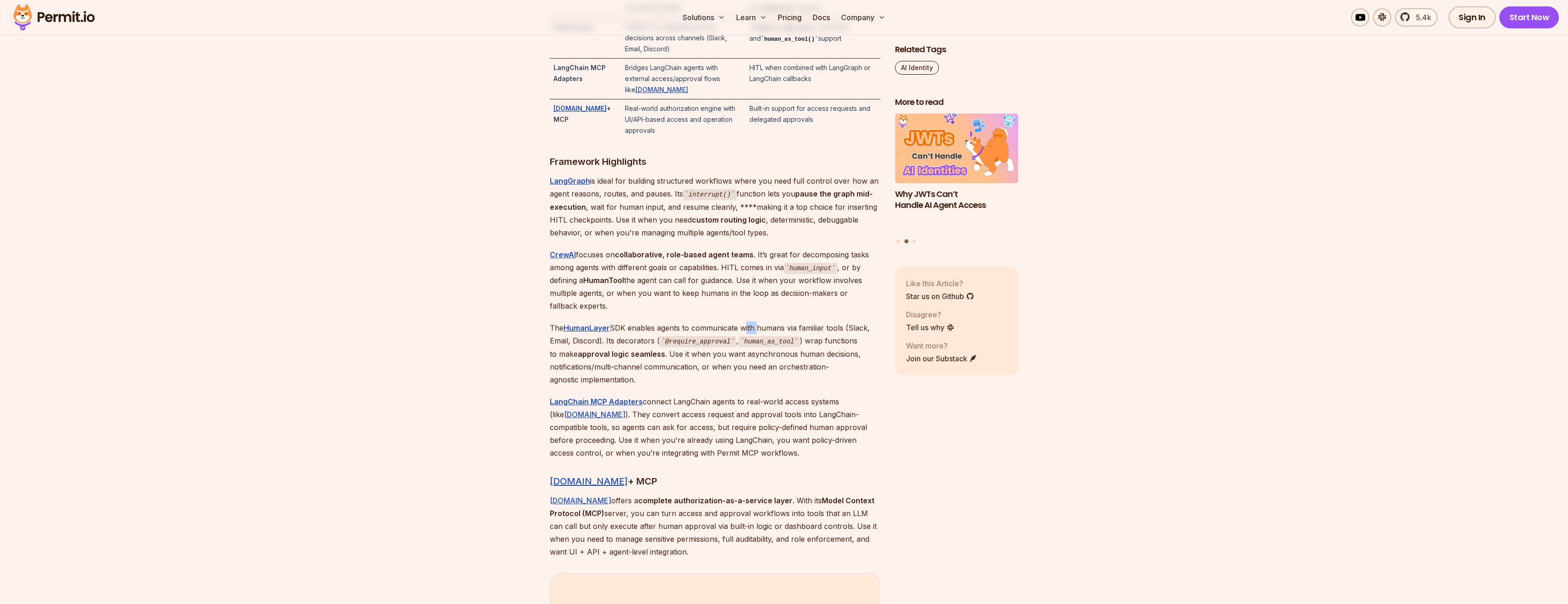
click at [747, 326] on p "The HumanLayer SDK enables agents to communicate with humans via familiar tools…" at bounding box center [715, 354] width 330 height 65
click at [722, 367] on p "The HumanLayer SDK enables agents to communicate with humans via familiar tools…" at bounding box center [715, 354] width 330 height 65
click at [732, 353] on p "The HumanLayer SDK enables agents to communicate with humans via familiar tools…" at bounding box center [715, 354] width 330 height 65
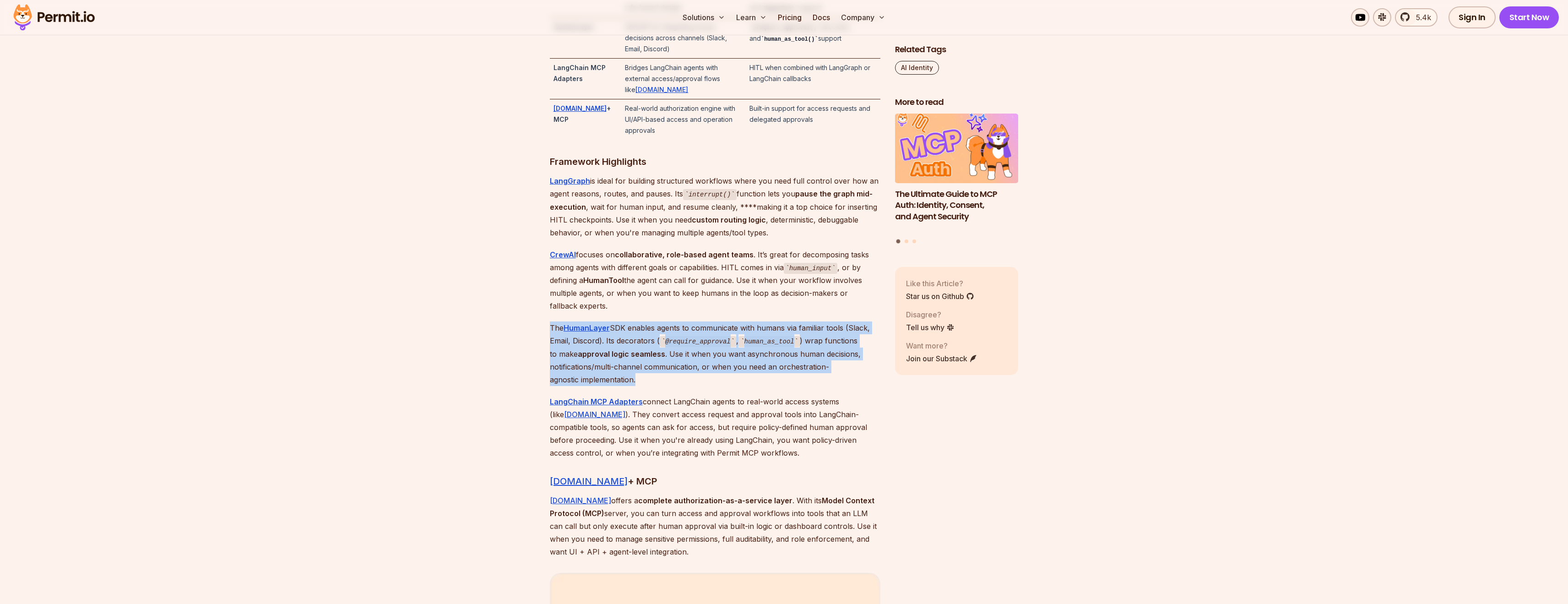
click at [732, 353] on p "The HumanLayer SDK enables agents to communicate with humans via familiar tools…" at bounding box center [715, 354] width 330 height 65
click at [577, 184] on strong "LangGraph" at bounding box center [570, 181] width 41 height 9
click at [563, 254] on strong "CrewAI" at bounding box center [563, 254] width 27 height 9
